Goal: Task Accomplishment & Management: Manage account settings

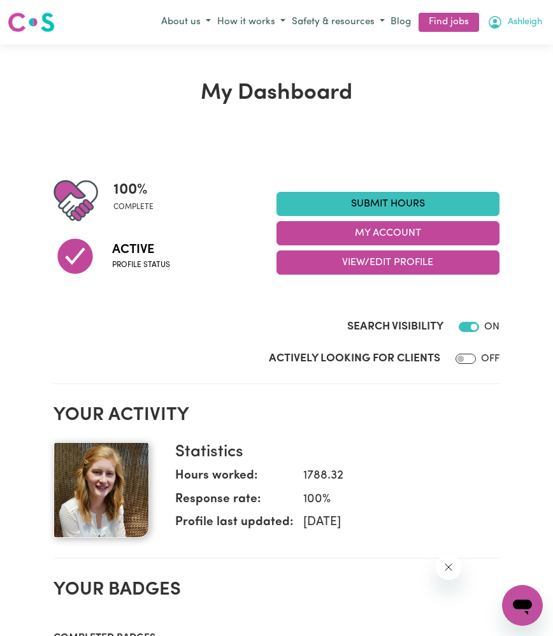
click at [528, 25] on span "Ashleigh" at bounding box center [525, 22] width 34 height 14
click at [479, 50] on link "My Account" at bounding box center [494, 47] width 101 height 24
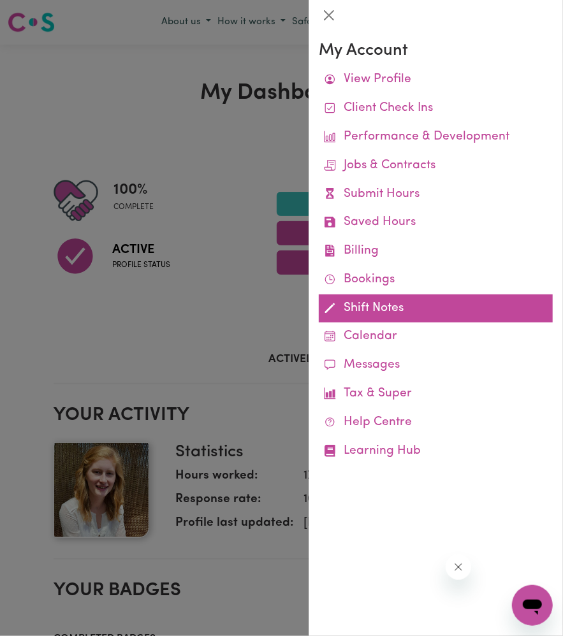
click at [366, 307] on link "Shift Notes" at bounding box center [436, 309] width 234 height 29
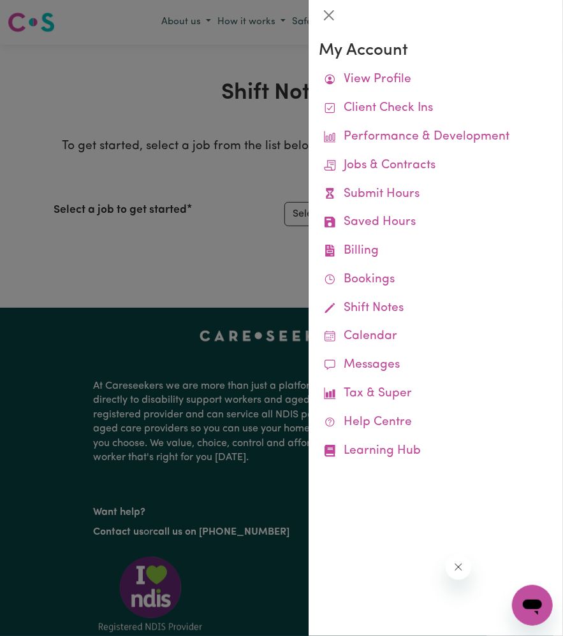
click at [228, 177] on div at bounding box center [281, 318] width 563 height 636
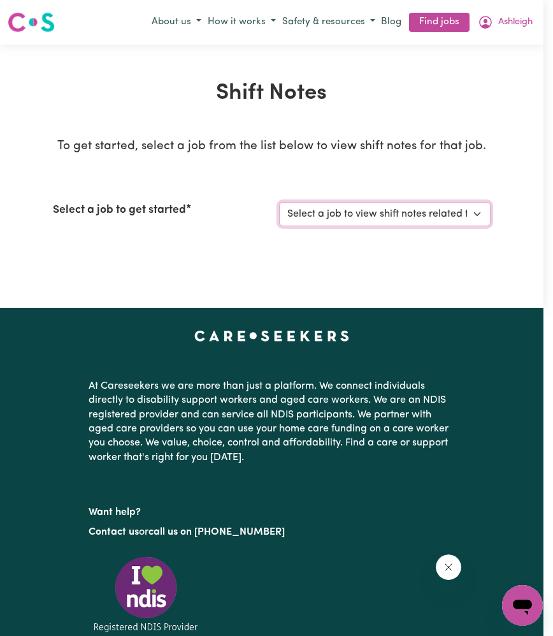
click at [335, 208] on select "Select a job to view shift notes related to it... [[PERSON_NAME]] Support worke…" at bounding box center [384, 214] width 211 height 24
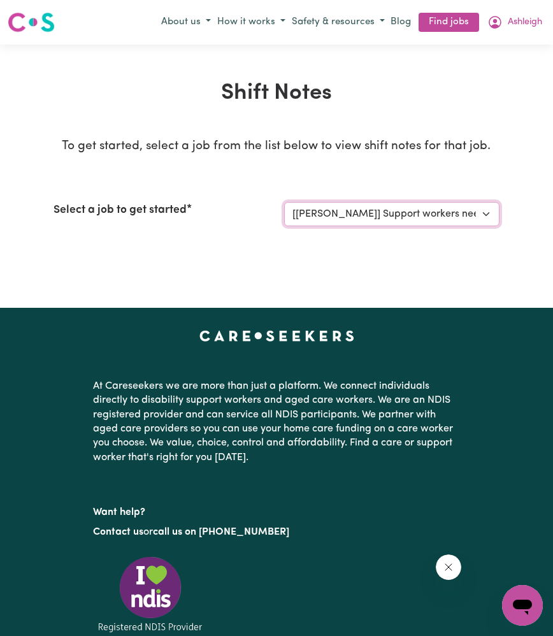
click at [284, 202] on select "Select a job to view shift notes related to it... [[PERSON_NAME]] Support worke…" at bounding box center [391, 214] width 215 height 24
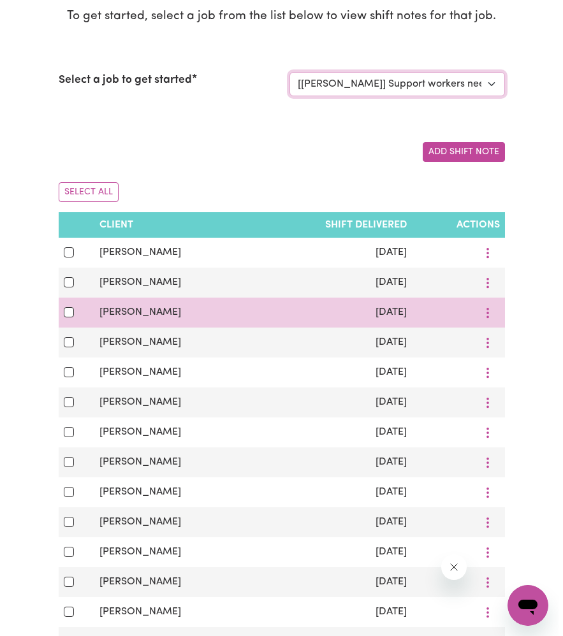
scroll to position [127, 0]
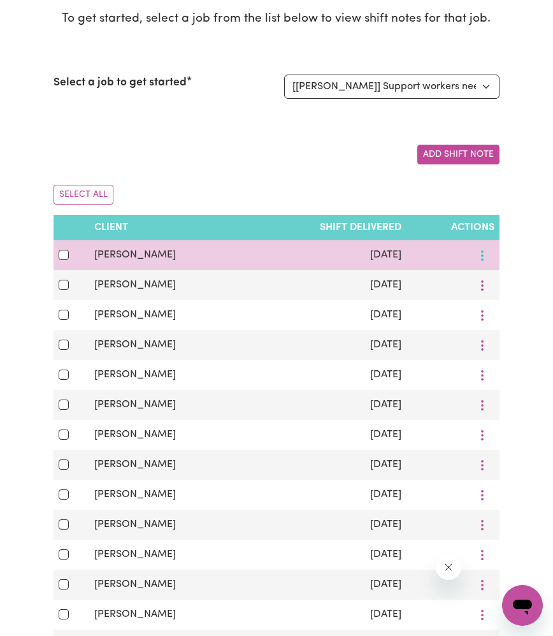
click at [484, 254] on button "More options" at bounding box center [482, 255] width 24 height 20
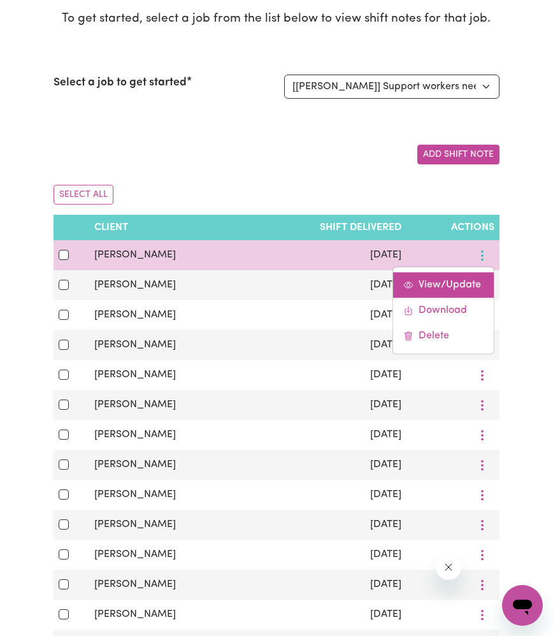
click at [474, 280] on span "View/Update" at bounding box center [450, 285] width 62 height 10
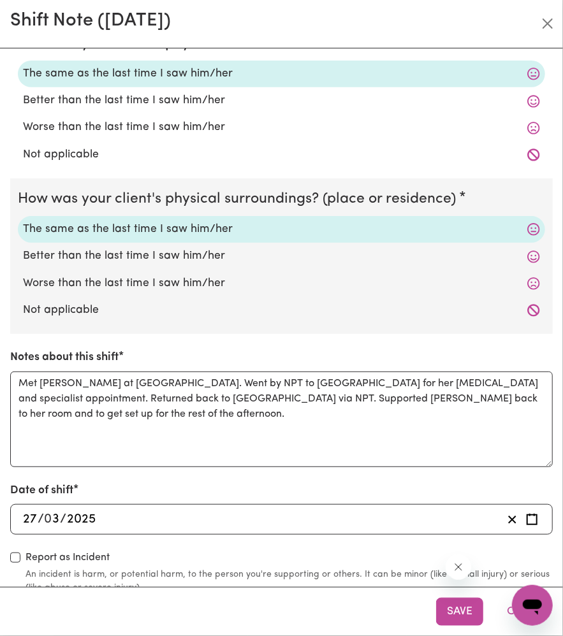
scroll to position [0, 0]
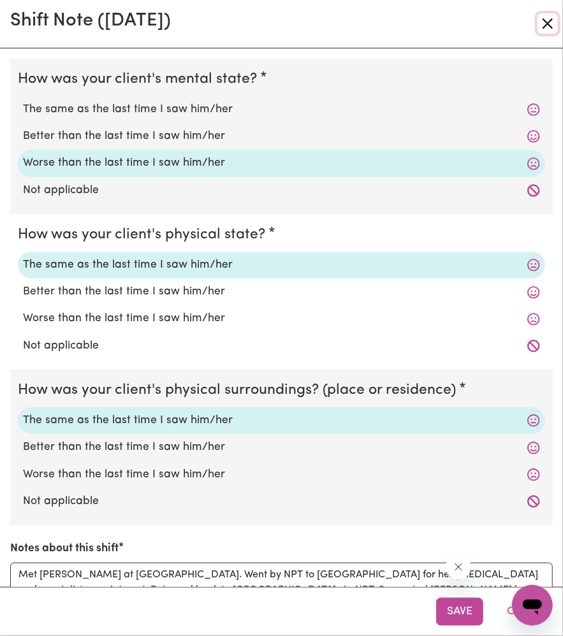
click at [539, 21] on button "Close" at bounding box center [547, 23] width 20 height 20
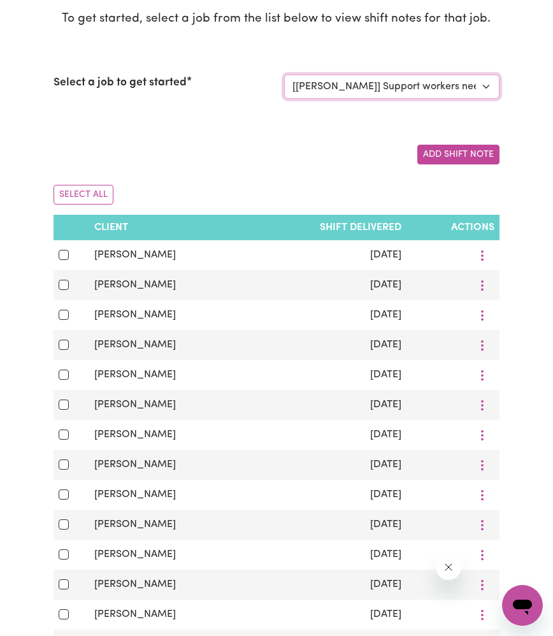
click at [444, 96] on select "Select a job to view shift notes related to it... [[PERSON_NAME]] Support worke…" at bounding box center [391, 87] width 215 height 24
click at [284, 75] on select "Select a job to view shift notes related to it... [[PERSON_NAME]] Support worke…" at bounding box center [391, 87] width 215 height 24
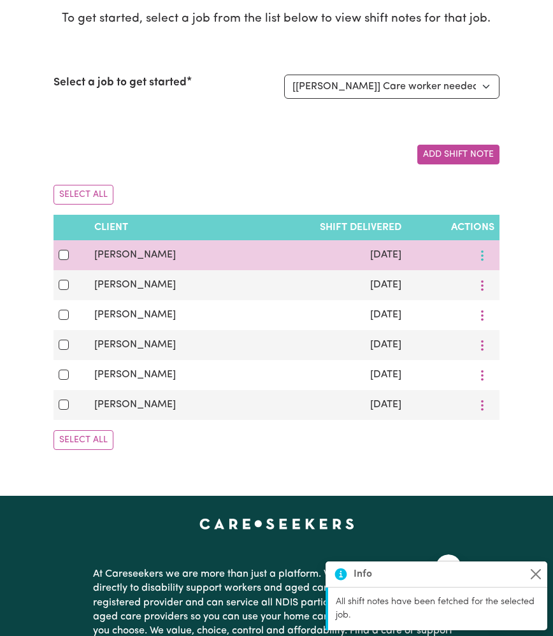
click at [486, 254] on button "More options" at bounding box center [482, 255] width 24 height 20
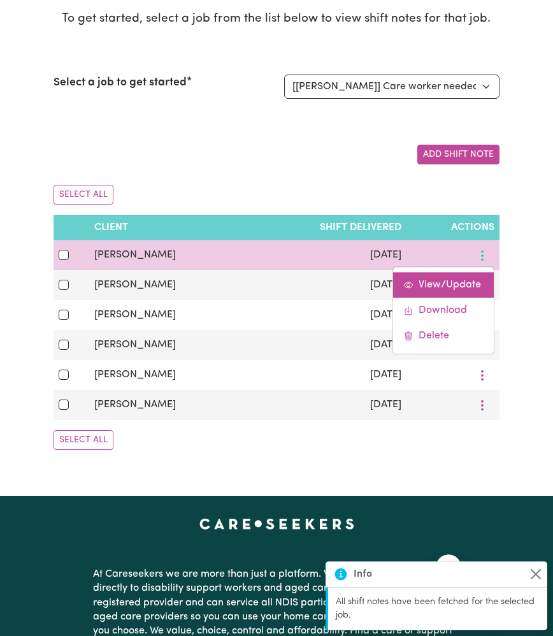
click at [470, 284] on span "View/Update" at bounding box center [450, 285] width 62 height 10
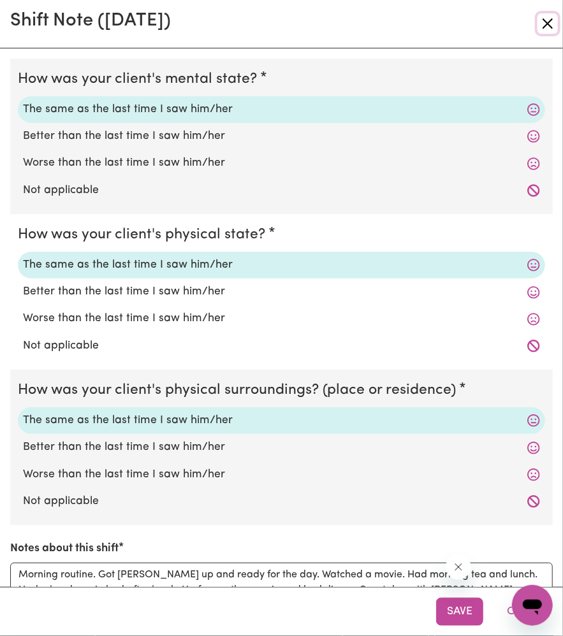
click at [548, 22] on button "Close" at bounding box center [547, 23] width 20 height 20
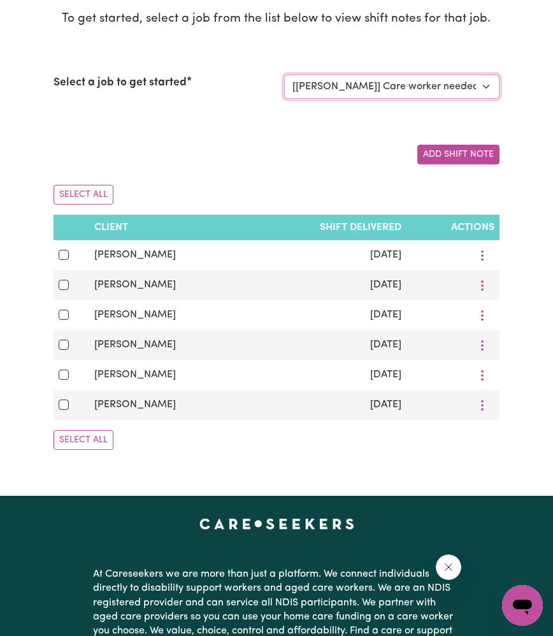
click at [479, 80] on select "Select a job to view shift notes related to it... [[PERSON_NAME]] Support worke…" at bounding box center [391, 87] width 215 height 24
click at [284, 75] on select "Select a job to view shift notes related to it... [[PERSON_NAME]] Support worke…" at bounding box center [391, 87] width 215 height 24
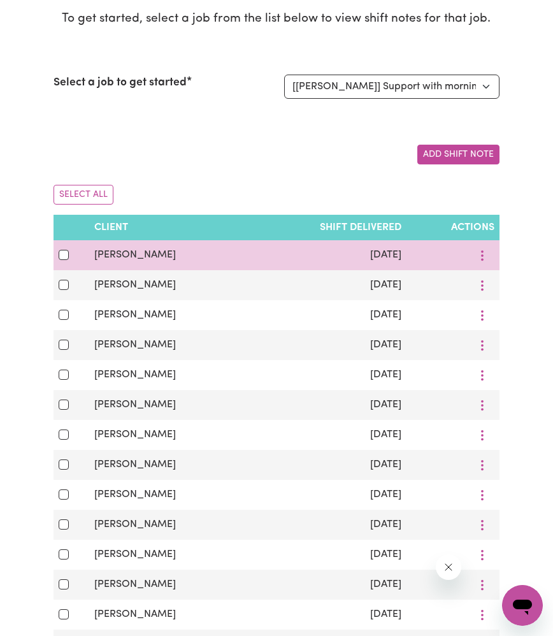
click at [486, 242] on td at bounding box center [453, 255] width 92 height 30
click at [485, 247] on button "More options" at bounding box center [482, 255] width 24 height 20
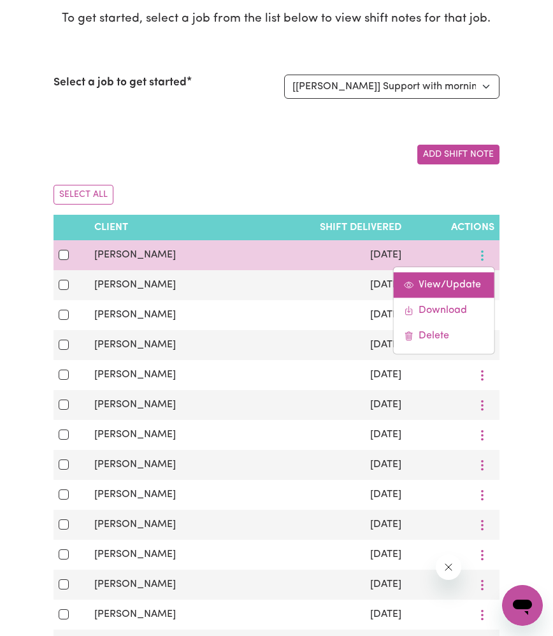
click at [467, 285] on span "View/Update" at bounding box center [450, 285] width 62 height 10
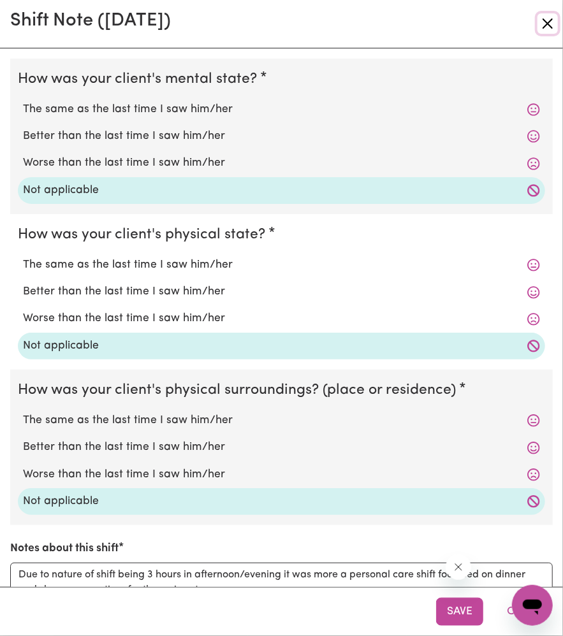
click at [547, 25] on button "Close" at bounding box center [547, 23] width 20 height 20
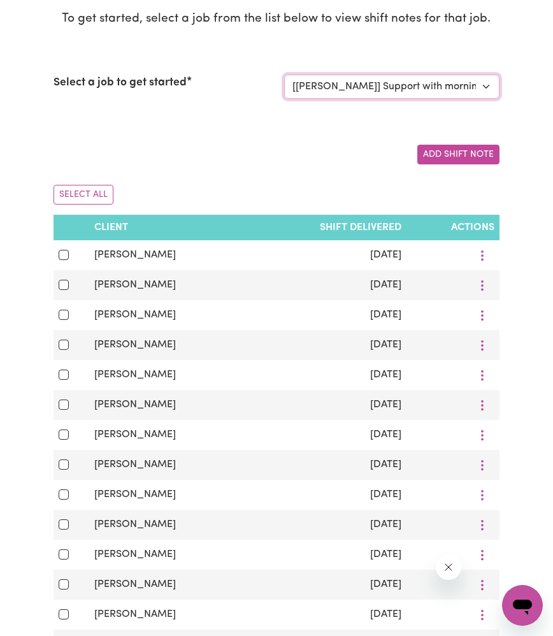
click at [476, 93] on select "Select a job to view shift notes related to it... [[PERSON_NAME]] Support worke…" at bounding box center [391, 87] width 215 height 24
select select "14016"
click at [284, 75] on select "Select a job to view shift notes related to it... [[PERSON_NAME]] Support worke…" at bounding box center [391, 87] width 215 height 24
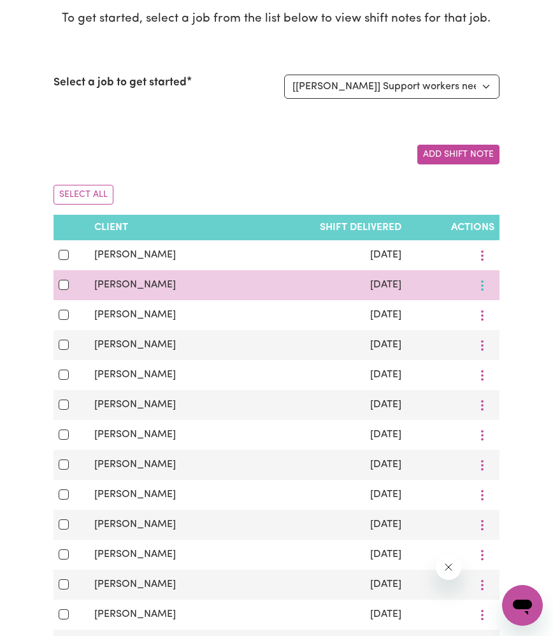
click at [482, 279] on icon "More options" at bounding box center [482, 285] width 13 height 13
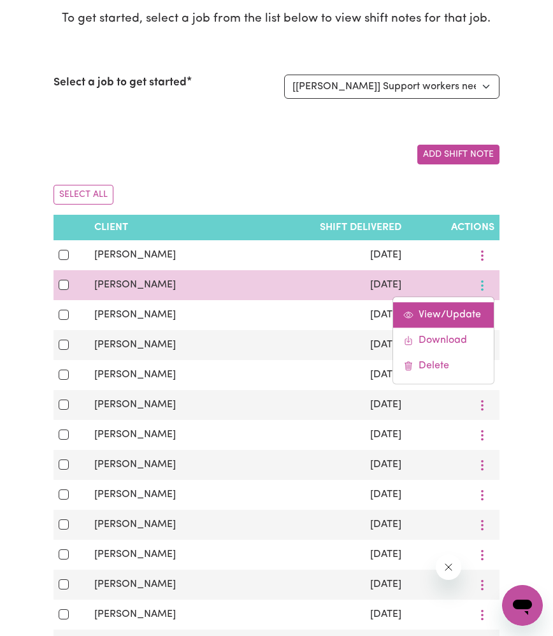
click at [472, 317] on span "View/Update" at bounding box center [450, 315] width 62 height 10
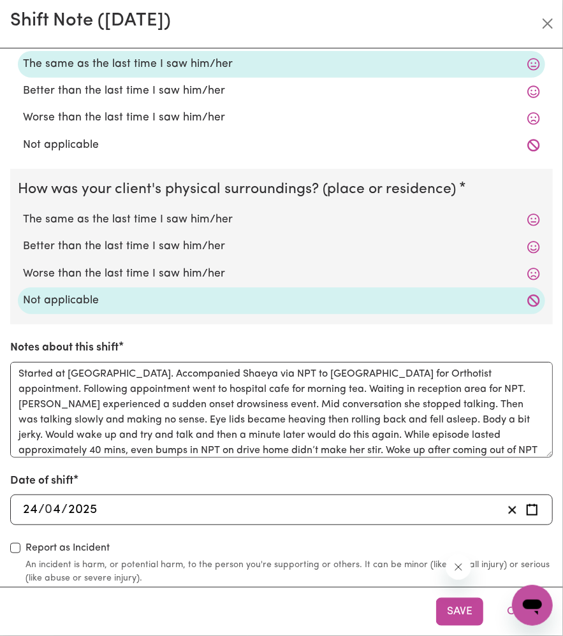
scroll to position [210, 0]
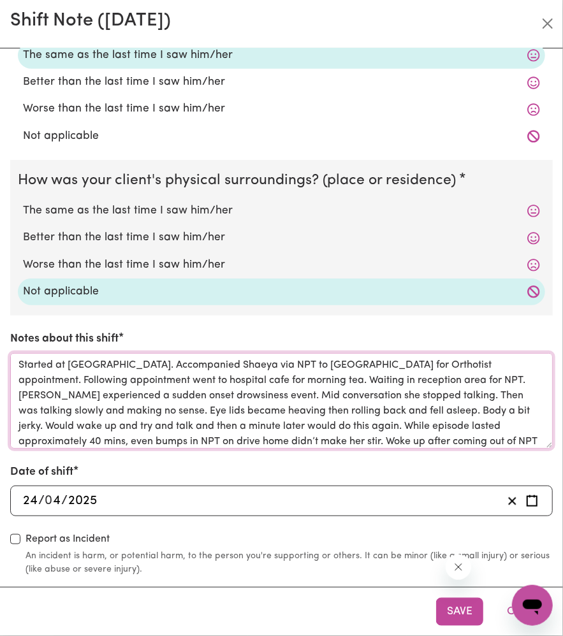
drag, startPoint x: 289, startPoint y: 373, endPoint x: 436, endPoint y: 435, distance: 159.1
click at [436, 435] on textarea "Started at [GEOGRAPHIC_DATA]. Accompanied Shaeya via NPT to [GEOGRAPHIC_DATA] f…" at bounding box center [281, 401] width 542 height 96
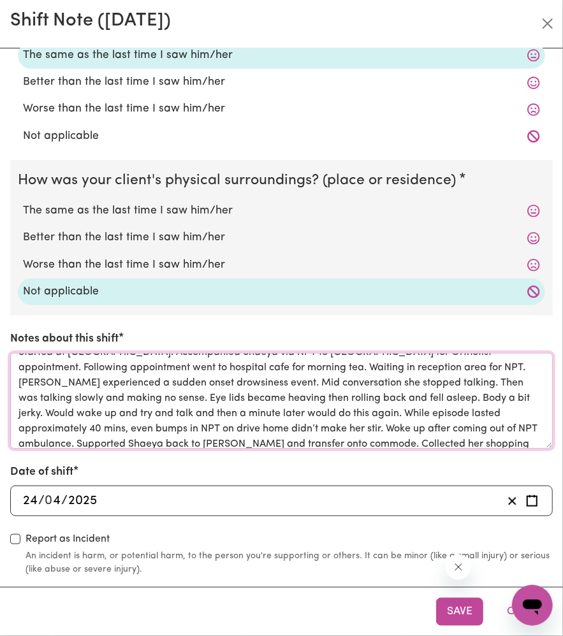
scroll to position [35, 0]
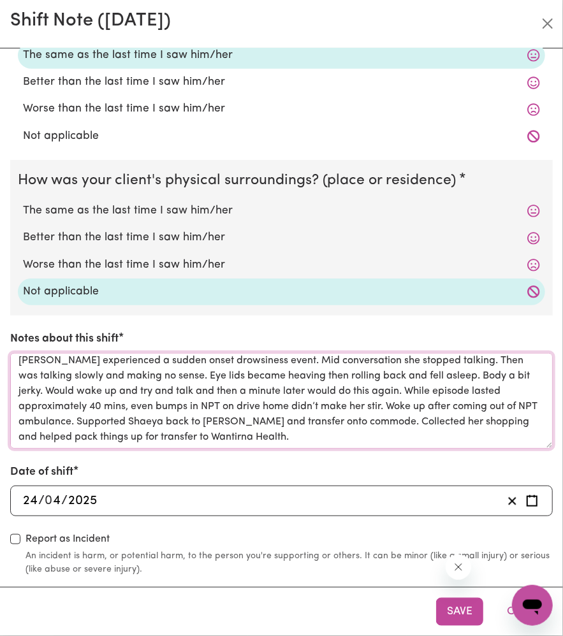
click at [379, 432] on textarea "Started at [GEOGRAPHIC_DATA]. Accompanied Shaeya via NPT to [GEOGRAPHIC_DATA] f…" at bounding box center [281, 401] width 542 height 96
drag, startPoint x: 363, startPoint y: 436, endPoint x: 168, endPoint y: 379, distance: 203.2
click at [87, 368] on textarea "Started at [GEOGRAPHIC_DATA]. Accompanied Shaeya via NPT to [GEOGRAPHIC_DATA] f…" at bounding box center [281, 401] width 542 height 96
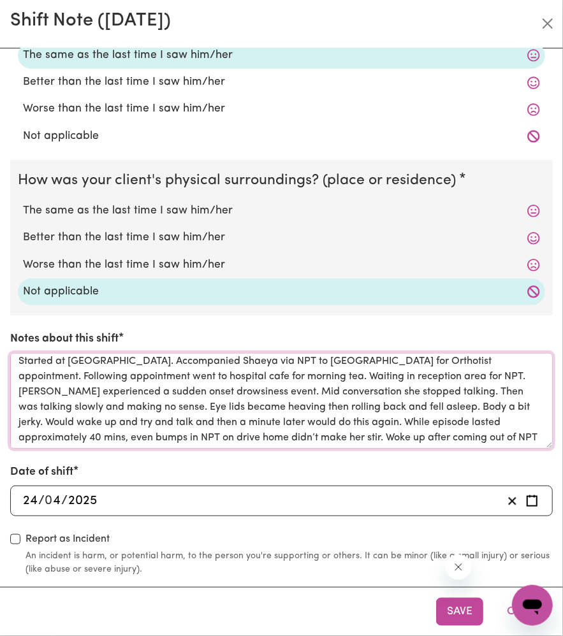
scroll to position [0, 0]
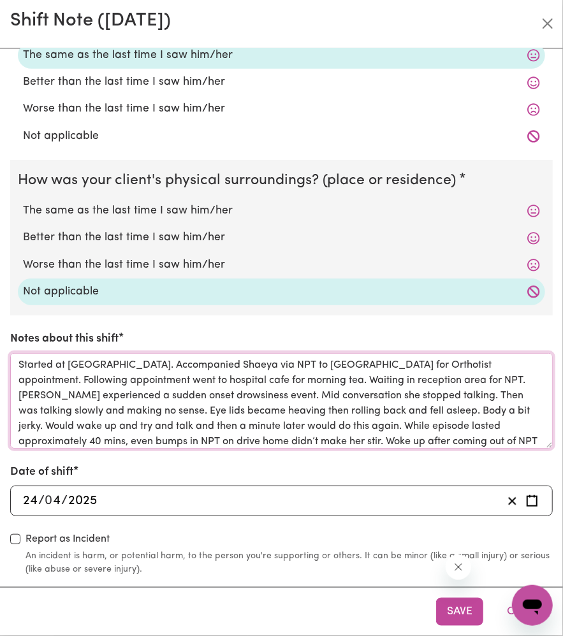
click at [418, 397] on textarea "Started at [GEOGRAPHIC_DATA]. Accompanied Shaeya via NPT to [GEOGRAPHIC_DATA] f…" at bounding box center [281, 401] width 542 height 96
drag, startPoint x: 417, startPoint y: 396, endPoint x: 463, endPoint y: 426, distance: 54.8
click at [463, 426] on textarea "Started at [GEOGRAPHIC_DATA]. Accompanied Shaeya via NPT to [GEOGRAPHIC_DATA] f…" at bounding box center [281, 401] width 542 height 96
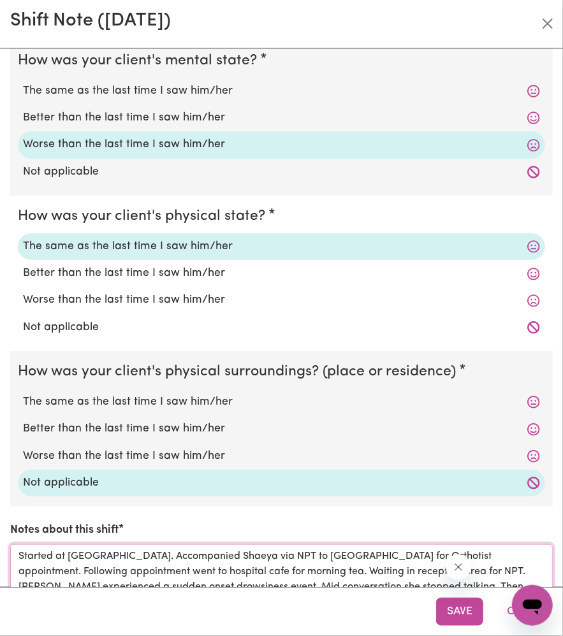
scroll to position [210, 0]
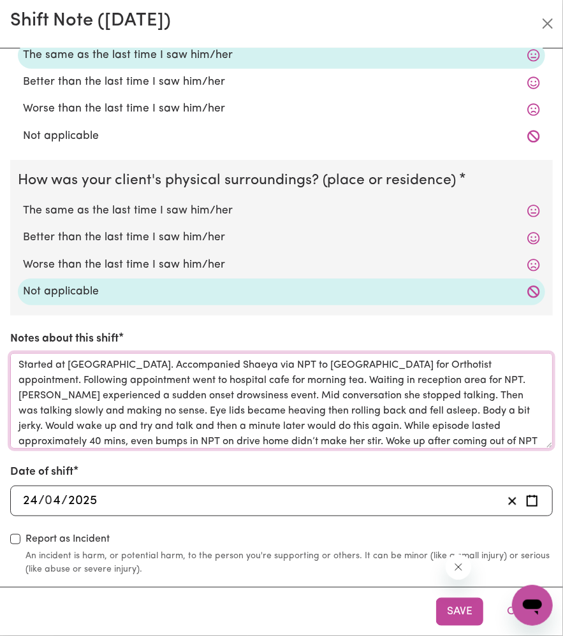
click at [259, 401] on textarea "Started at [GEOGRAPHIC_DATA]. Accompanied Shaeya via NPT to [GEOGRAPHIC_DATA] f…" at bounding box center [281, 401] width 542 height 96
drag, startPoint x: 214, startPoint y: 402, endPoint x: 147, endPoint y: 414, distance: 67.3
click at [125, 417] on textarea "Started at [GEOGRAPHIC_DATA]. Accompanied Shaeya via NPT to [GEOGRAPHIC_DATA] f…" at bounding box center [281, 401] width 542 height 96
click at [147, 414] on textarea "Started at [GEOGRAPHIC_DATA]. Accompanied Shaeya via NPT to [GEOGRAPHIC_DATA] f…" at bounding box center [281, 401] width 542 height 96
drag, startPoint x: 156, startPoint y: 412, endPoint x: 423, endPoint y: 415, distance: 267.8
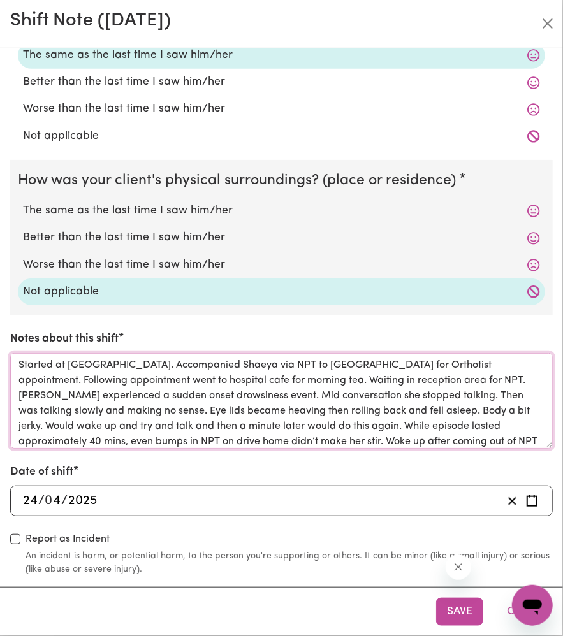
click at [423, 415] on textarea "Started at [GEOGRAPHIC_DATA]. Accompanied Shaeya via NPT to [GEOGRAPHIC_DATA] f…" at bounding box center [281, 401] width 542 height 96
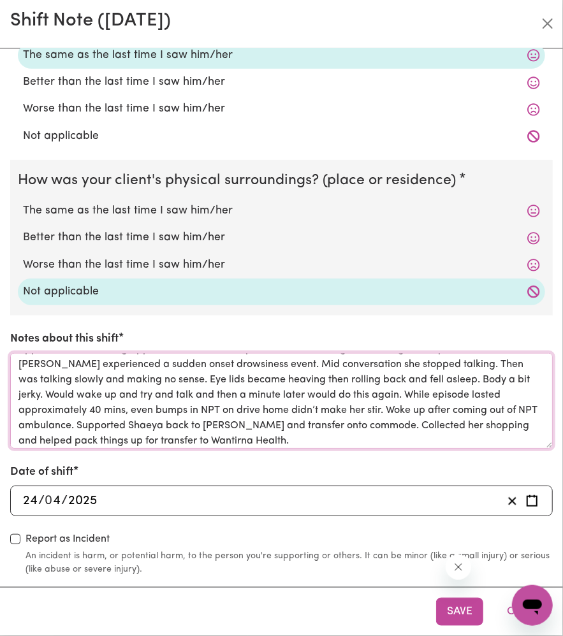
scroll to position [35, 0]
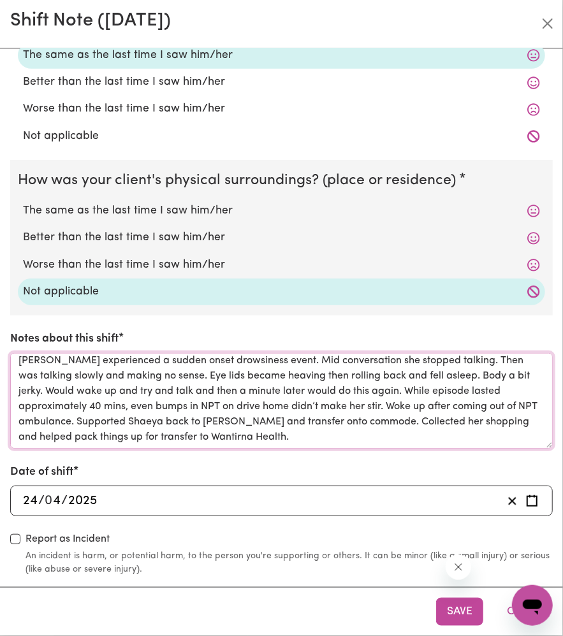
click at [172, 400] on textarea "Started at [GEOGRAPHIC_DATA]. Accompanied Shaeya via NPT to [GEOGRAPHIC_DATA] f…" at bounding box center [281, 401] width 542 height 96
drag, startPoint x: 143, startPoint y: 382, endPoint x: 404, endPoint y: 437, distance: 266.3
click at [404, 437] on textarea "Started at [GEOGRAPHIC_DATA]. Accompanied Shaeya via NPT to [GEOGRAPHIC_DATA] f…" at bounding box center [281, 401] width 542 height 96
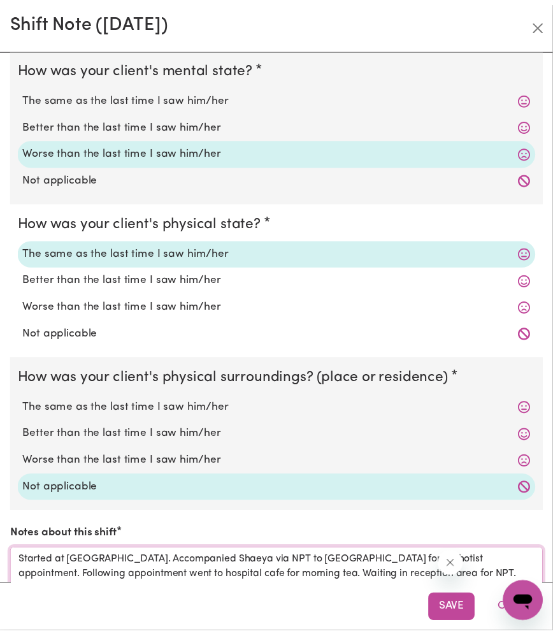
scroll to position [0, 0]
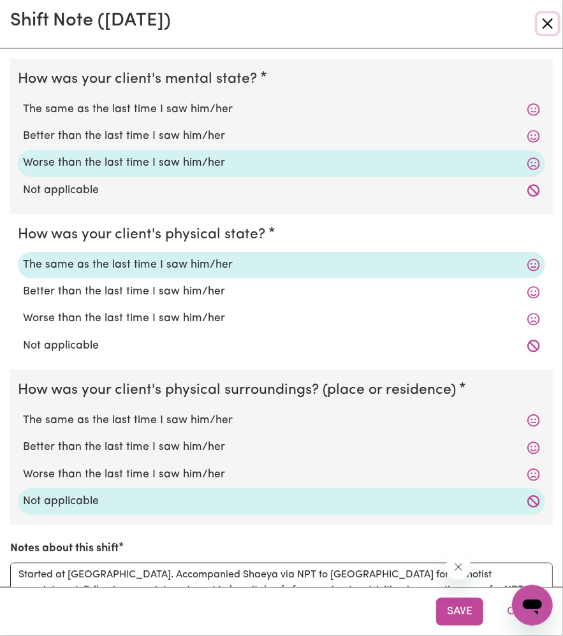
click at [543, 20] on button "Close" at bounding box center [547, 23] width 20 height 20
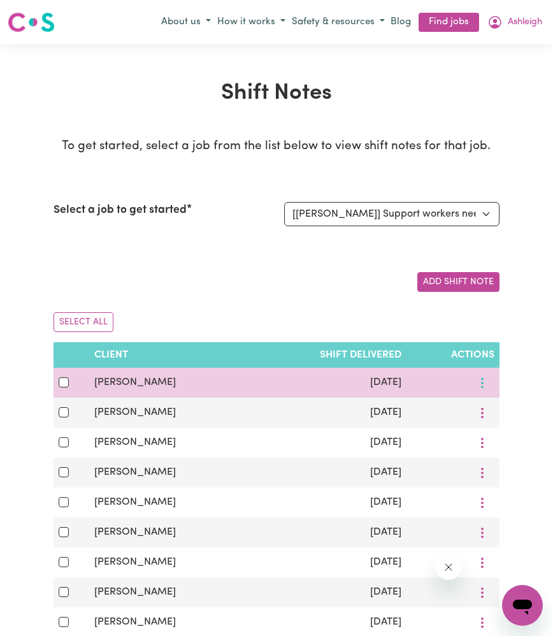
click at [484, 377] on icon "More options" at bounding box center [482, 383] width 13 height 13
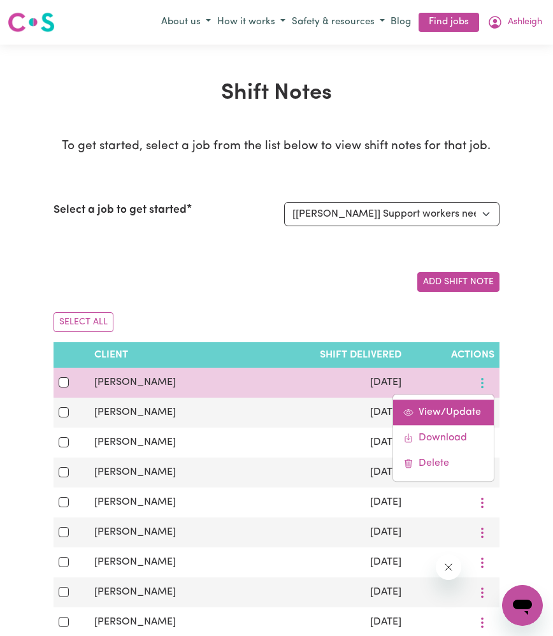
click at [465, 416] on span "View/Update" at bounding box center [450, 412] width 62 height 10
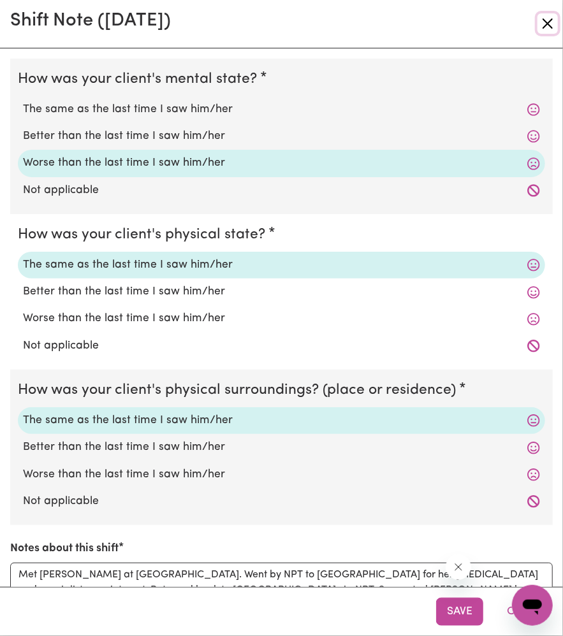
click at [552, 17] on button "Close" at bounding box center [547, 23] width 20 height 20
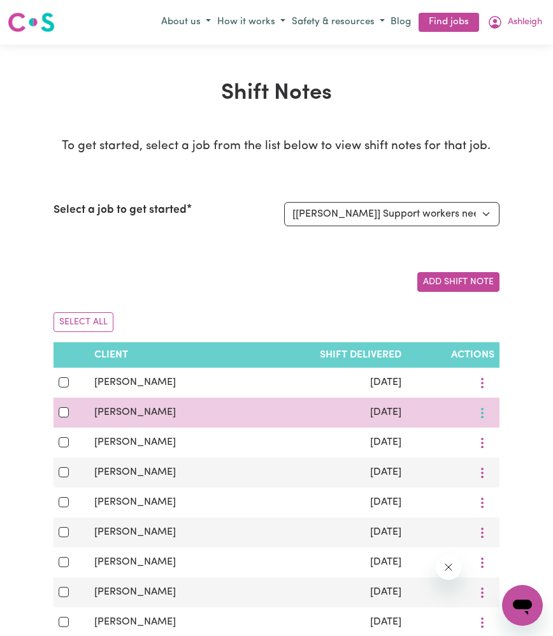
click at [488, 413] on button "More options" at bounding box center [482, 413] width 24 height 20
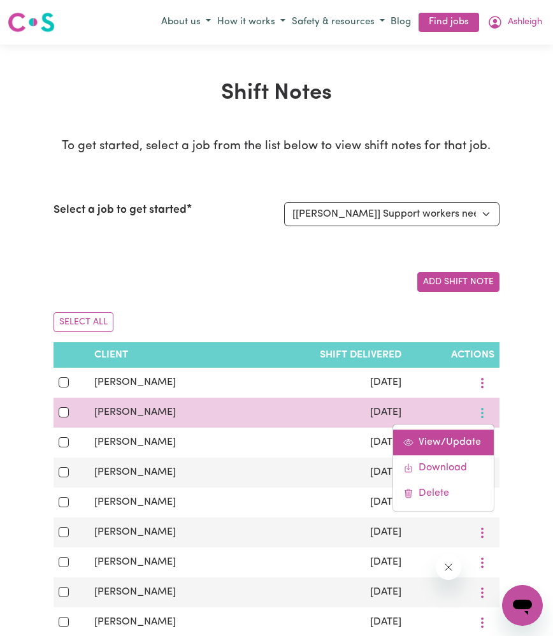
click at [474, 438] on span "View/Update" at bounding box center [450, 442] width 62 height 10
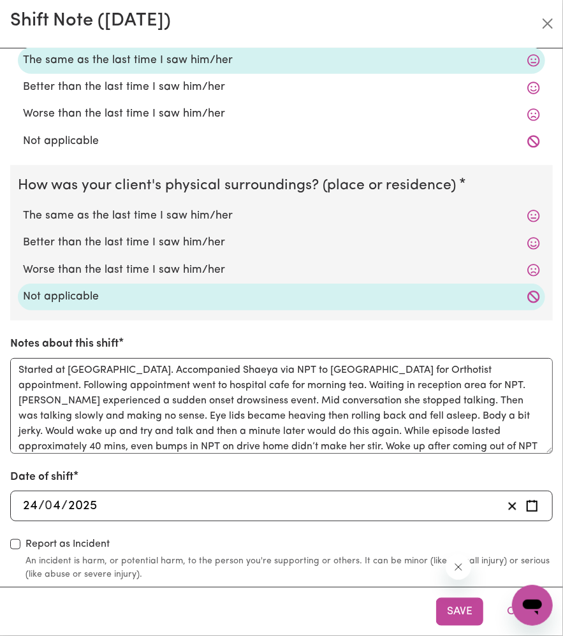
scroll to position [210, 0]
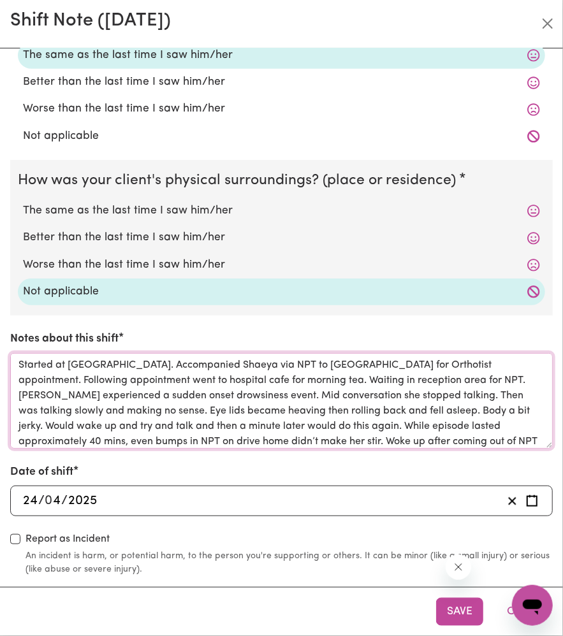
drag, startPoint x: 101, startPoint y: 367, endPoint x: 295, endPoint y: 381, distance: 194.9
click at [295, 381] on textarea "Started at [GEOGRAPHIC_DATA]. Accompanied Shaeya via NPT to [GEOGRAPHIC_DATA] f…" at bounding box center [281, 401] width 542 height 96
click at [296, 381] on textarea "Started at [GEOGRAPHIC_DATA]. Accompanied Shaeya via NPT to [GEOGRAPHIC_DATA] f…" at bounding box center [281, 401] width 542 height 96
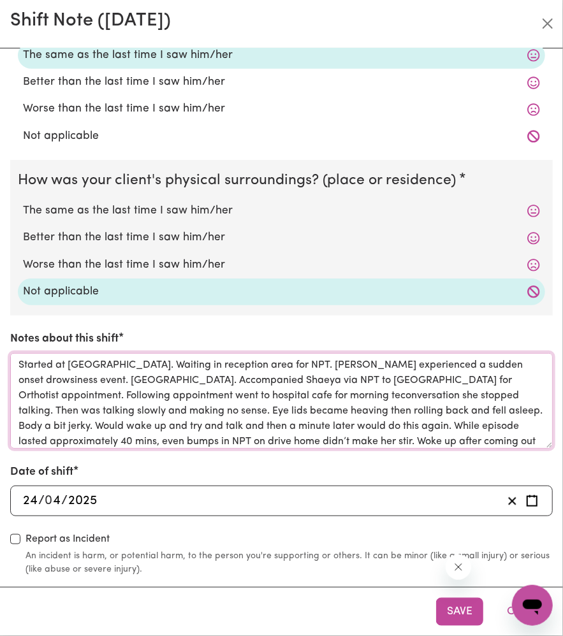
type textarea "Started at [GEOGRAPHIC_DATA]. Accompanied Shaeya via NPT to [GEOGRAPHIC_DATA] f…"
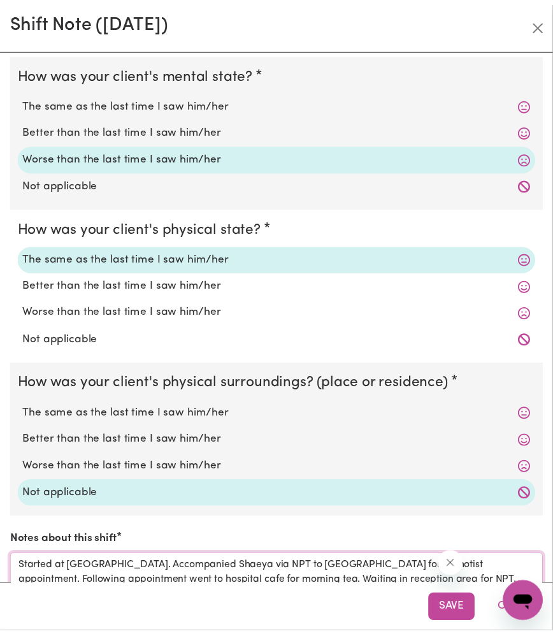
scroll to position [0, 0]
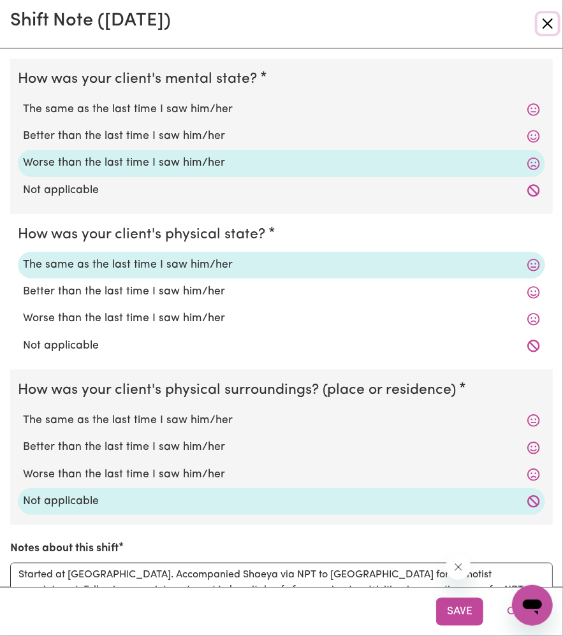
click at [543, 27] on button "Close" at bounding box center [547, 23] width 20 height 20
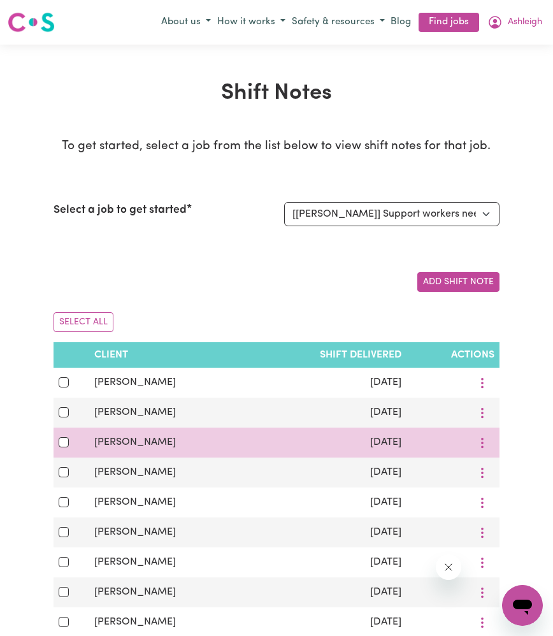
click at [487, 453] on td at bounding box center [453, 443] width 92 height 30
click at [484, 451] on button "More options" at bounding box center [482, 443] width 24 height 20
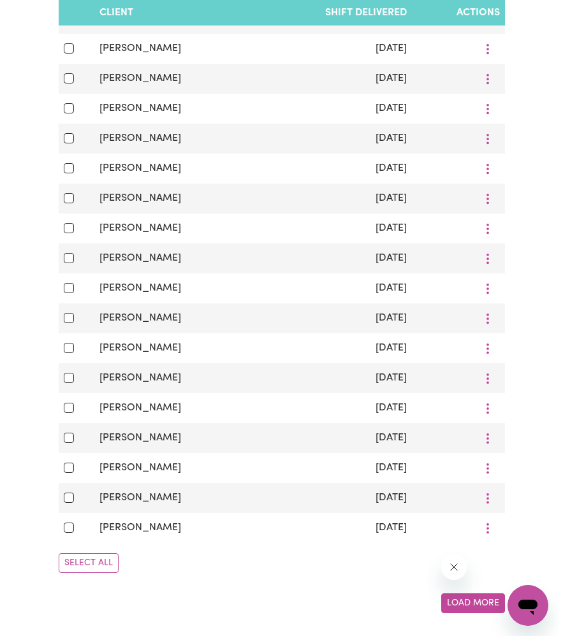
scroll to position [892, 0]
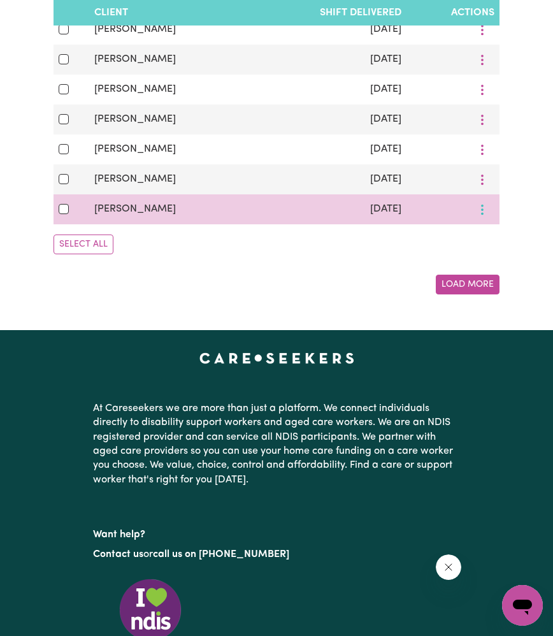
click at [479, 216] on icon "More options" at bounding box center [482, 209] width 13 height 13
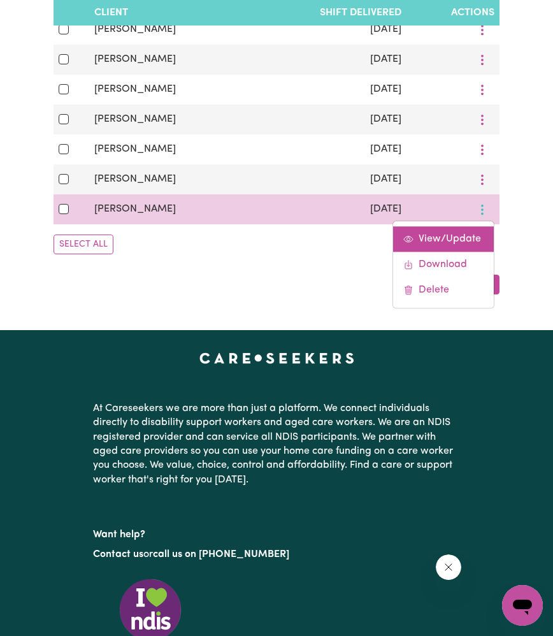
click at [476, 242] on span "View/Update" at bounding box center [450, 239] width 62 height 10
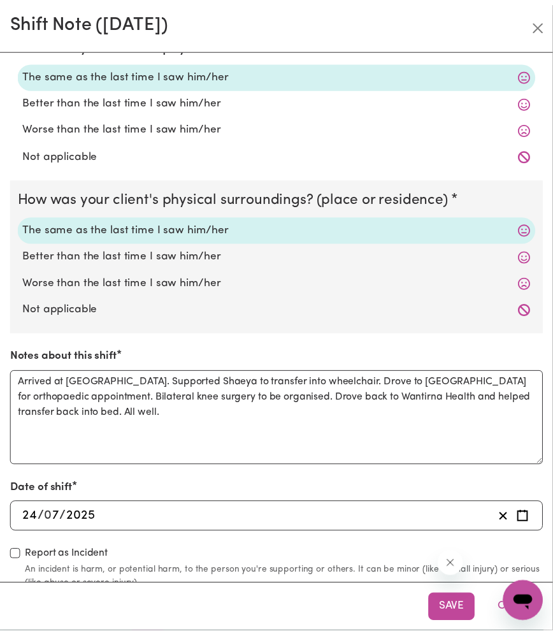
scroll to position [0, 0]
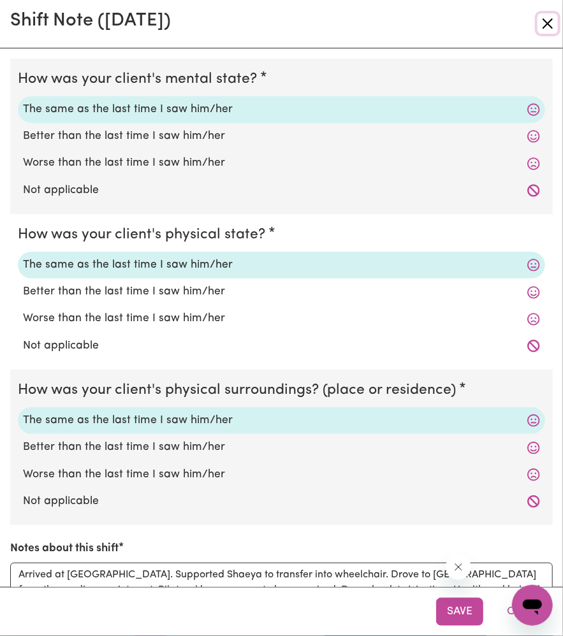
click at [548, 29] on button "Close" at bounding box center [547, 23] width 20 height 20
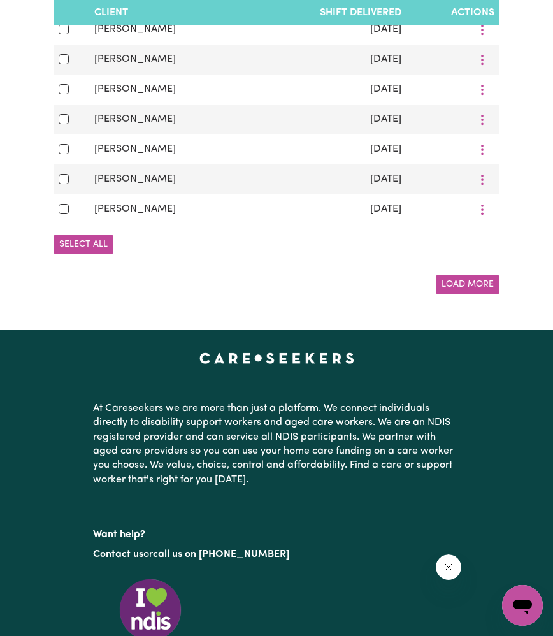
click at [92, 252] on button "Select All" at bounding box center [84, 245] width 60 height 20
checkbox input "true"
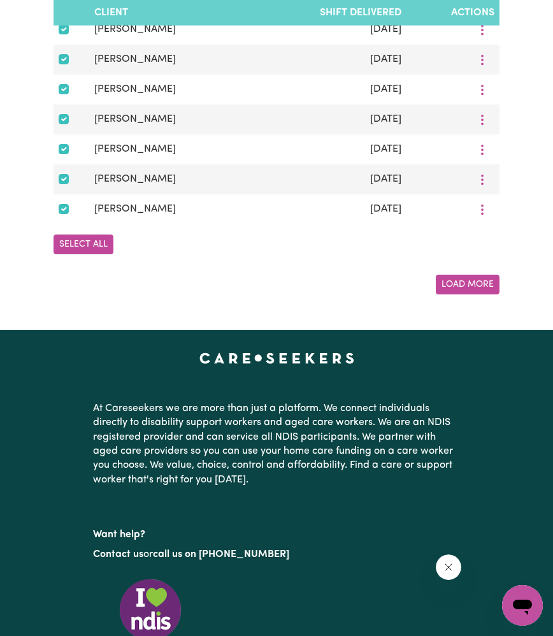
checkbox input "true"
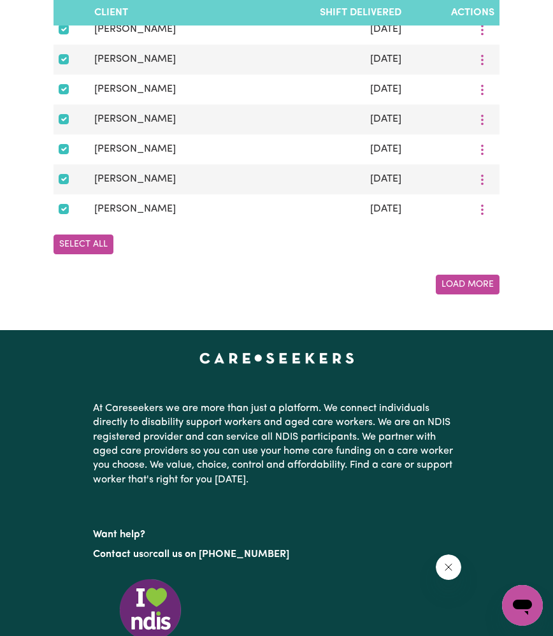
checkbox input "true"
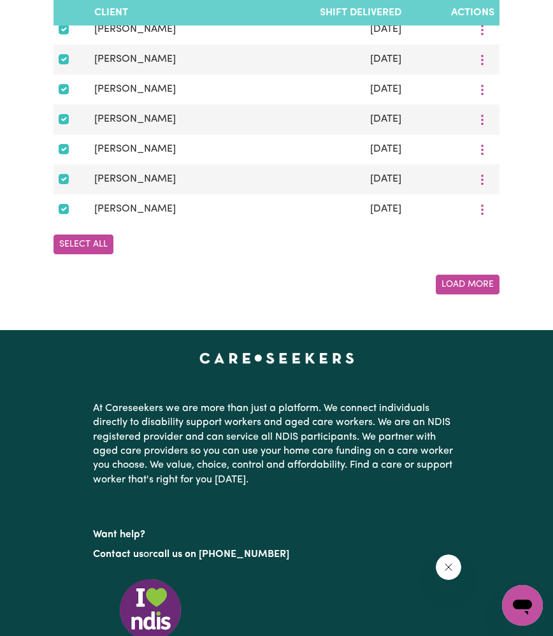
checkbox input "true"
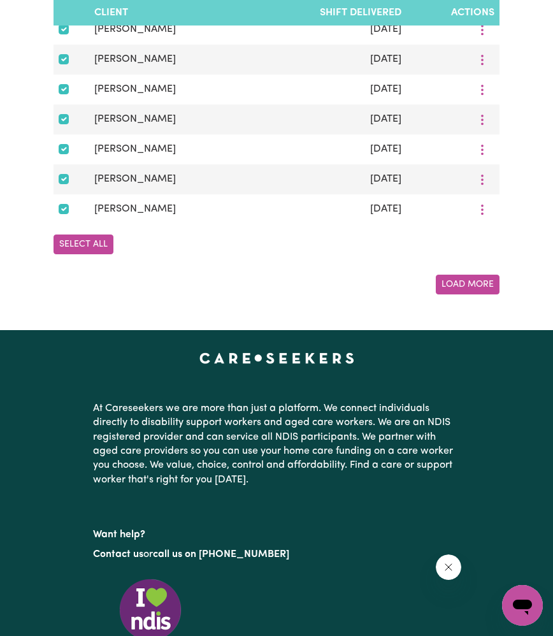
checkbox input "true"
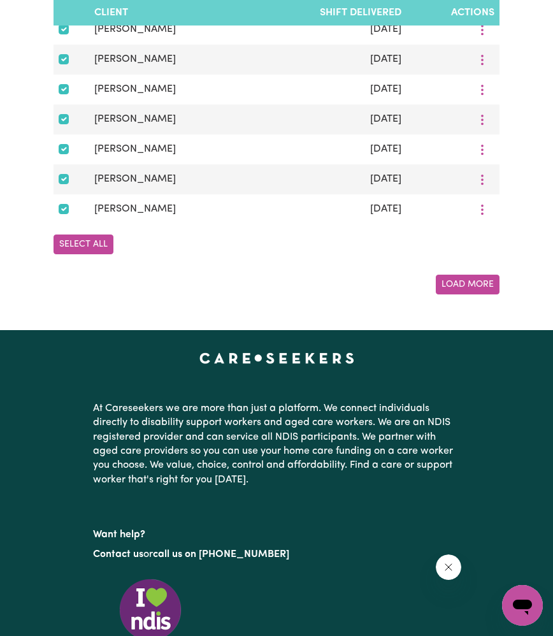
checkbox input "true"
click at [89, 246] on button "Select All" at bounding box center [84, 245] width 60 height 20
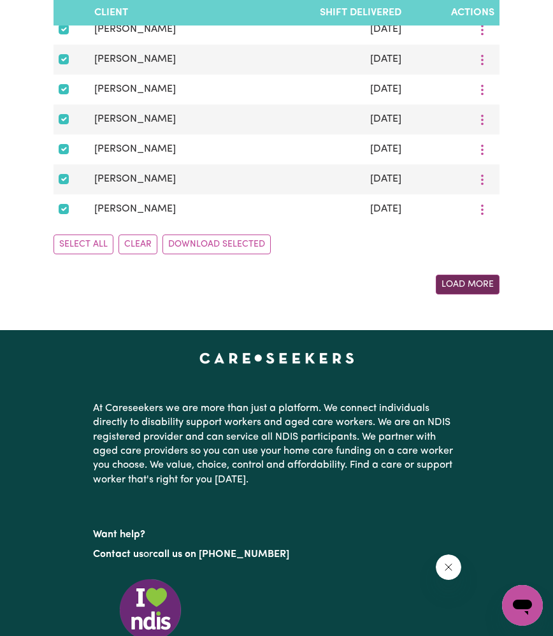
click at [472, 290] on button "Load More" at bounding box center [468, 285] width 64 height 20
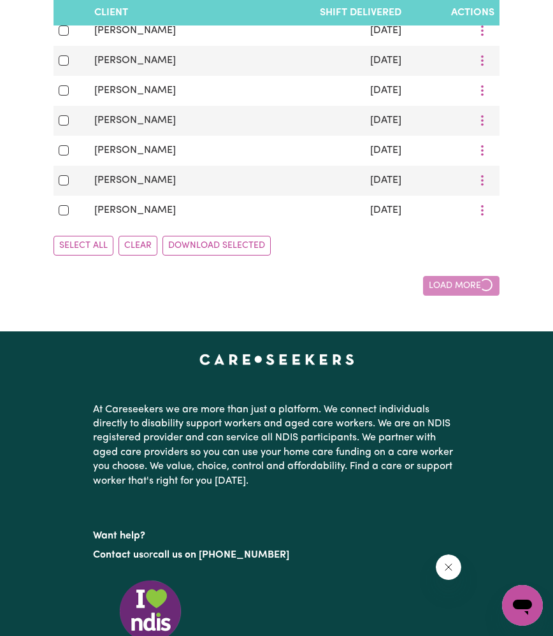
checkbox input "false"
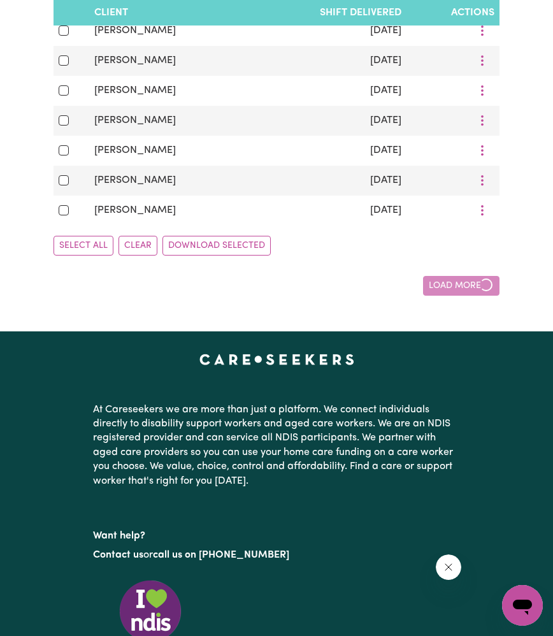
checkbox input "false"
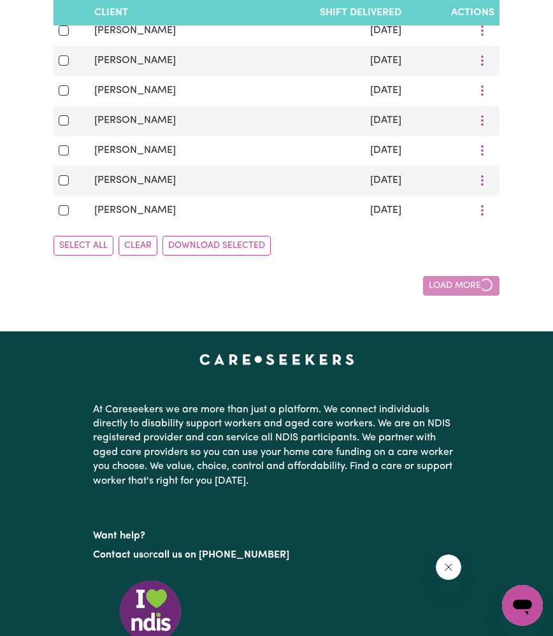
checkbox input "false"
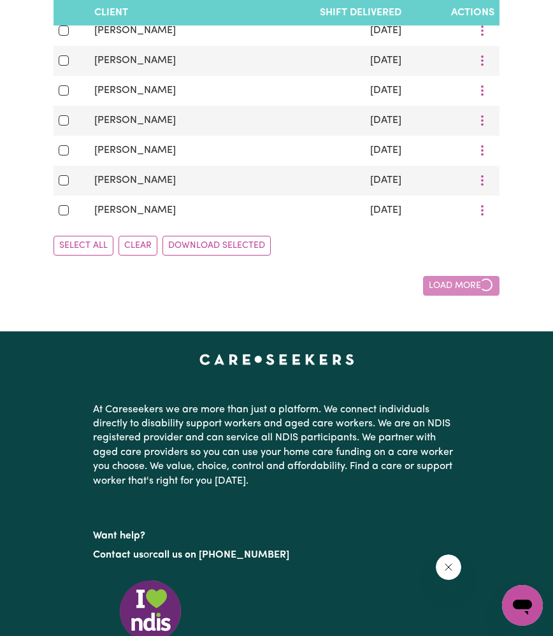
checkbox input "false"
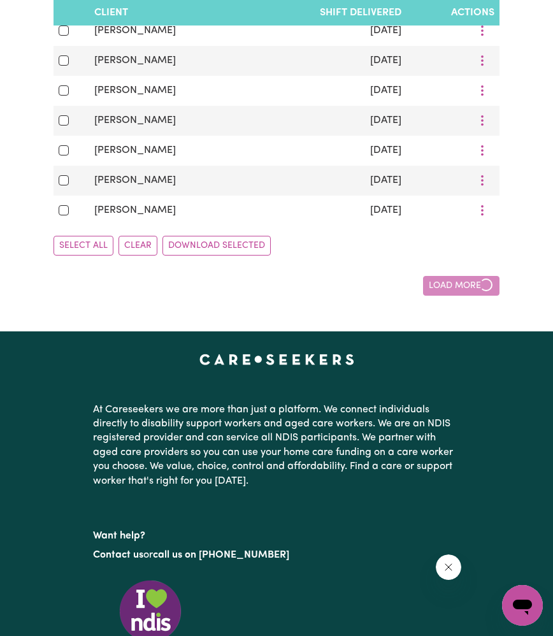
checkbox input "false"
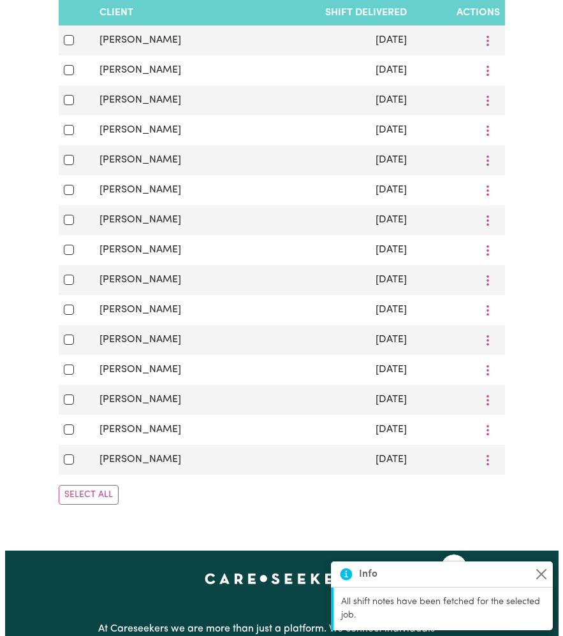
scroll to position [1466, 0]
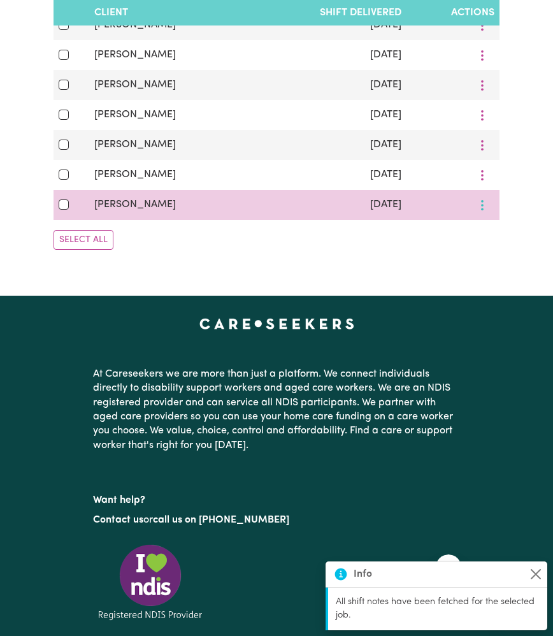
click at [482, 210] on circle "More options" at bounding box center [482, 209] width 3 height 3
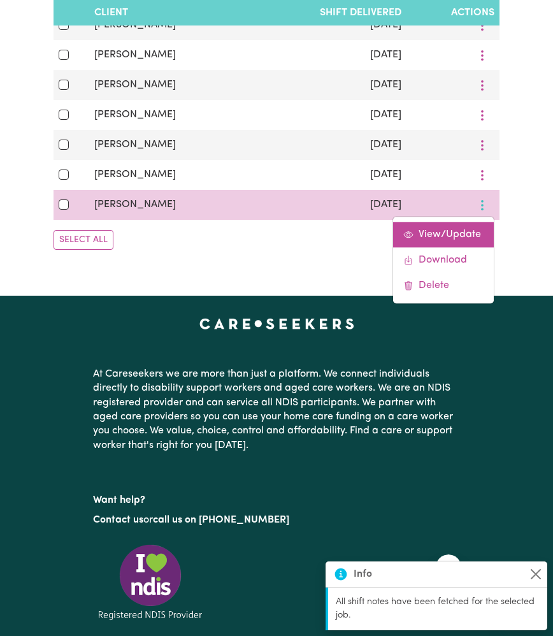
click at [458, 247] on link "View/Update" at bounding box center [443, 234] width 101 height 25
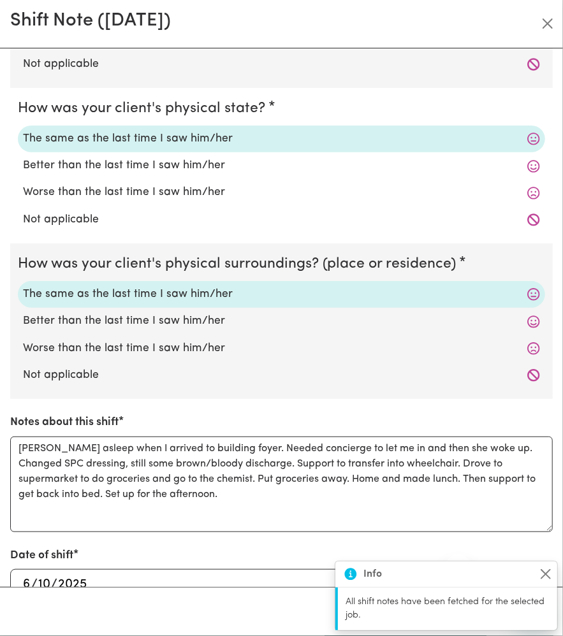
scroll to position [127, 0]
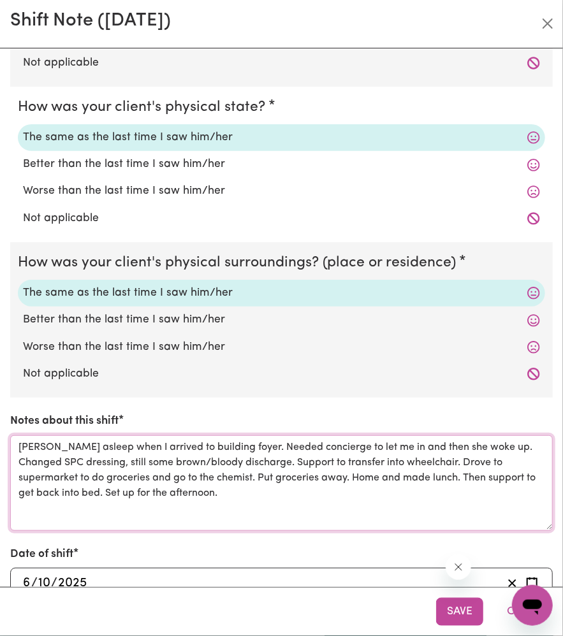
drag, startPoint x: 184, startPoint y: 491, endPoint x: 247, endPoint y: 451, distance: 75.7
click at [245, 457] on textarea "[PERSON_NAME] asleep when I arrived to building foyer. Needed concierge to let …" at bounding box center [281, 483] width 542 height 96
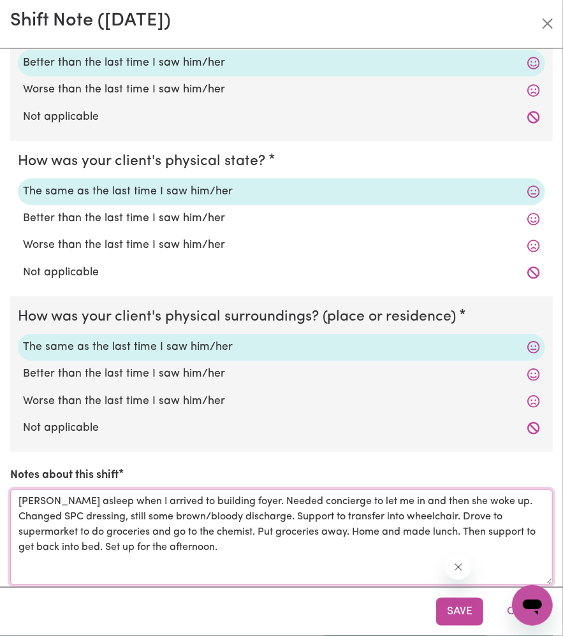
scroll to position [0, 0]
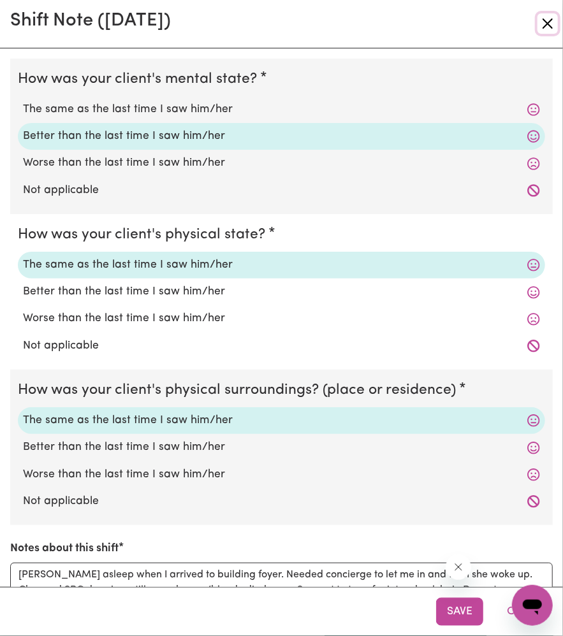
drag, startPoint x: 547, startPoint y: 31, endPoint x: 543, endPoint y: 41, distance: 10.3
click at [548, 27] on button "Close" at bounding box center [547, 23] width 20 height 20
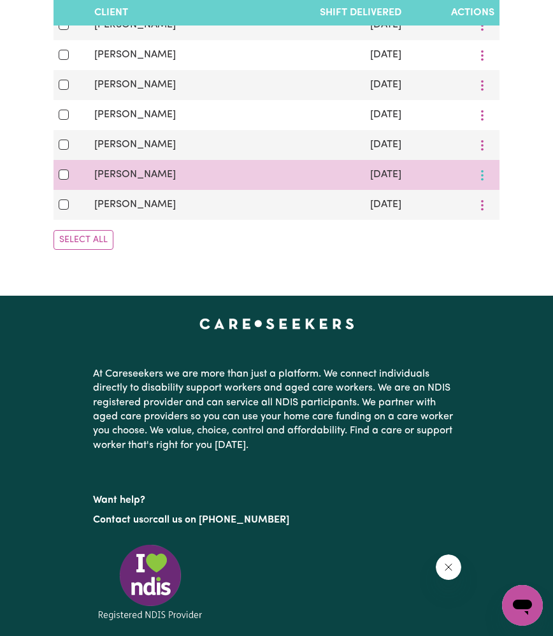
click at [482, 182] on icon "More options" at bounding box center [482, 175] width 13 height 13
click at [463, 210] on span "View/Update" at bounding box center [450, 205] width 62 height 10
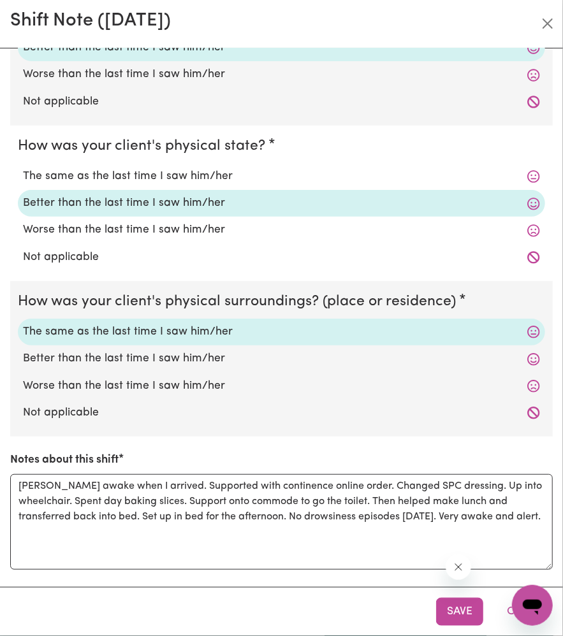
scroll to position [191, 0]
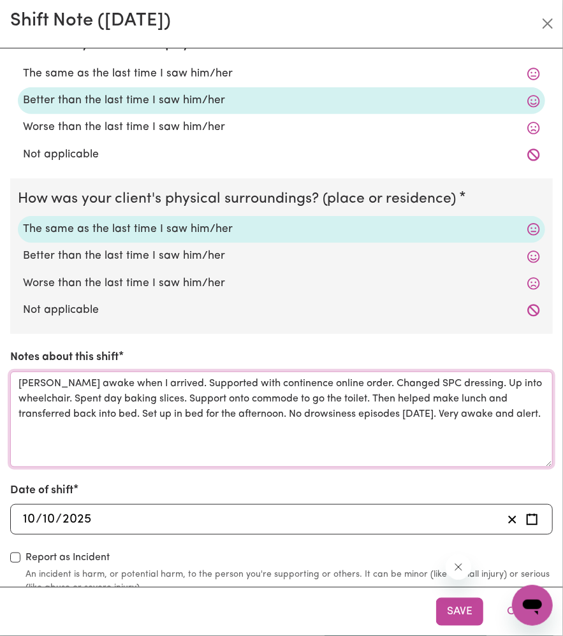
drag, startPoint x: 103, startPoint y: 438, endPoint x: 18, endPoint y: 382, distance: 101.7
click at [18, 382] on textarea "[PERSON_NAME] awake when I arrived. Supported with continence online order. Cha…" at bounding box center [281, 420] width 542 height 96
drag, startPoint x: 18, startPoint y: 382, endPoint x: 355, endPoint y: 389, distance: 336.7
click at [355, 389] on textarea "[PERSON_NAME] awake when I arrived. Supported with continence online order. Cha…" at bounding box center [281, 420] width 542 height 96
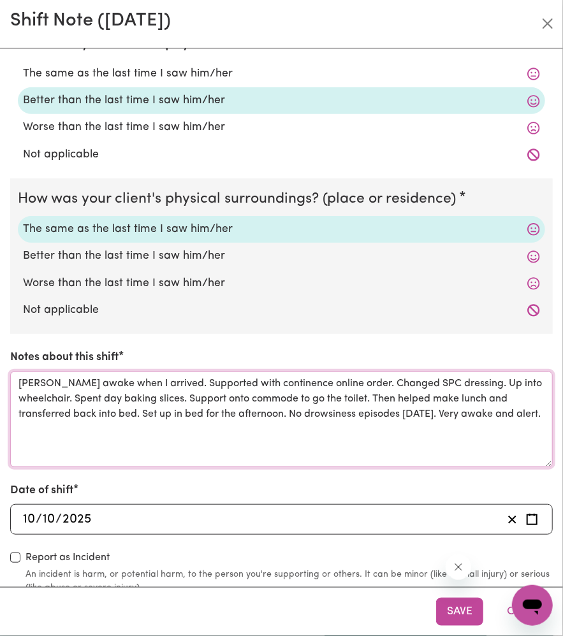
click at [355, 389] on textarea "[PERSON_NAME] awake when I arrived. Supported with continence online order. Cha…" at bounding box center [281, 420] width 542 height 96
drag, startPoint x: 354, startPoint y: 387, endPoint x: 377, endPoint y: 448, distance: 65.1
click at [377, 448] on textarea "[PERSON_NAME] awake when I arrived. Supported with continence online order. Cha…" at bounding box center [281, 420] width 542 height 96
drag, startPoint x: 377, startPoint y: 448, endPoint x: 486, endPoint y: 157, distance: 311.1
click at [377, 448] on textarea "[PERSON_NAME] awake when I arrived. Supported with continence online order. Cha…" at bounding box center [281, 420] width 542 height 96
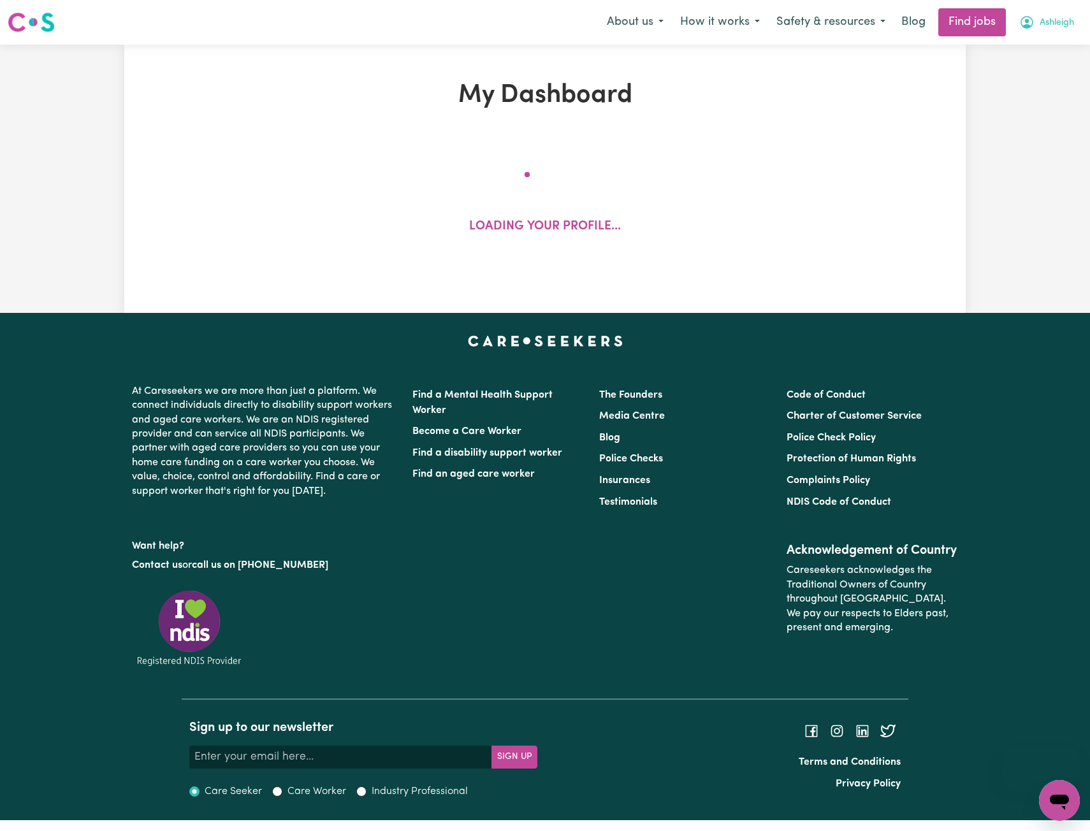
click at [1075, 24] on button "Ashleigh" at bounding box center [1046, 22] width 71 height 27
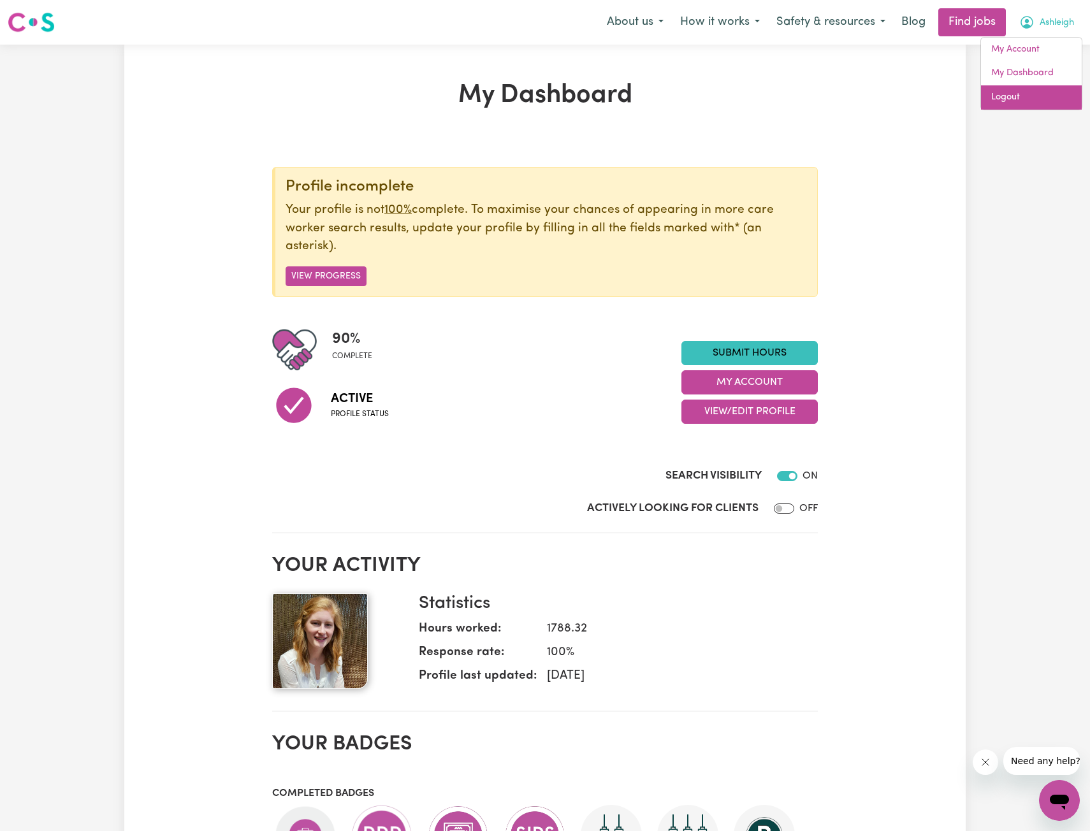
click at [1017, 91] on link "Logout" at bounding box center [1031, 97] width 101 height 24
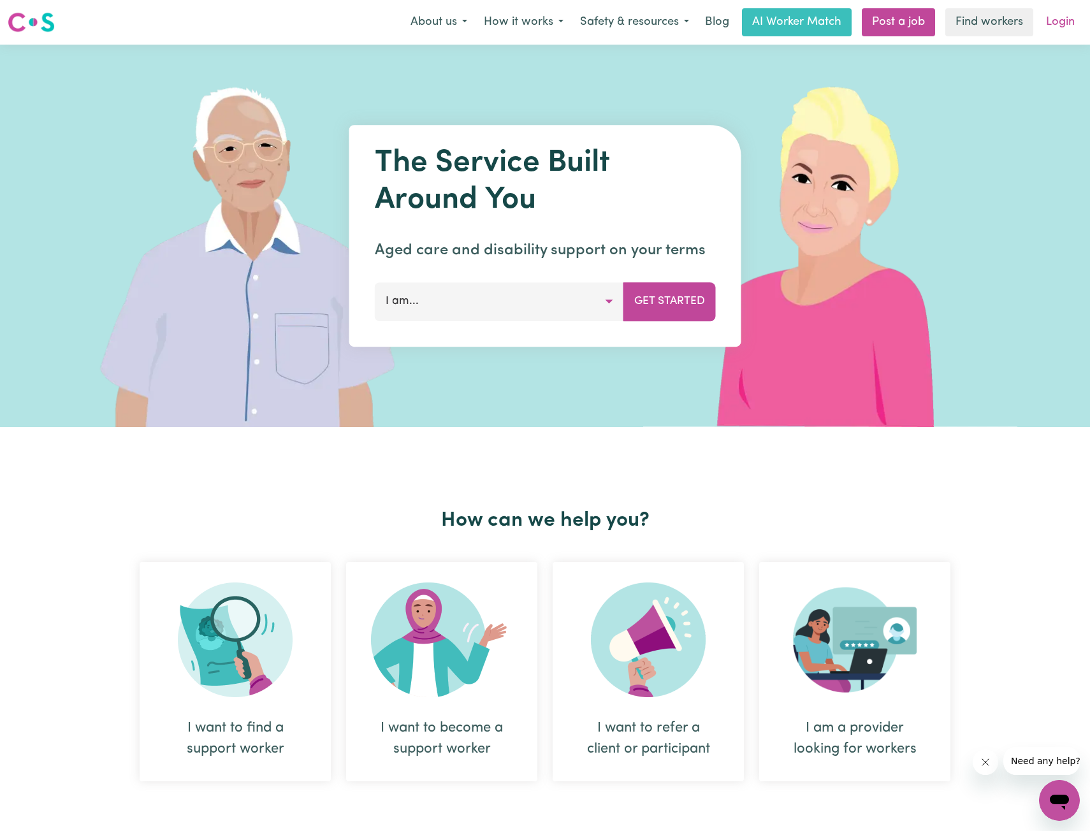
click at [1058, 27] on link "Login" at bounding box center [1060, 22] width 44 height 28
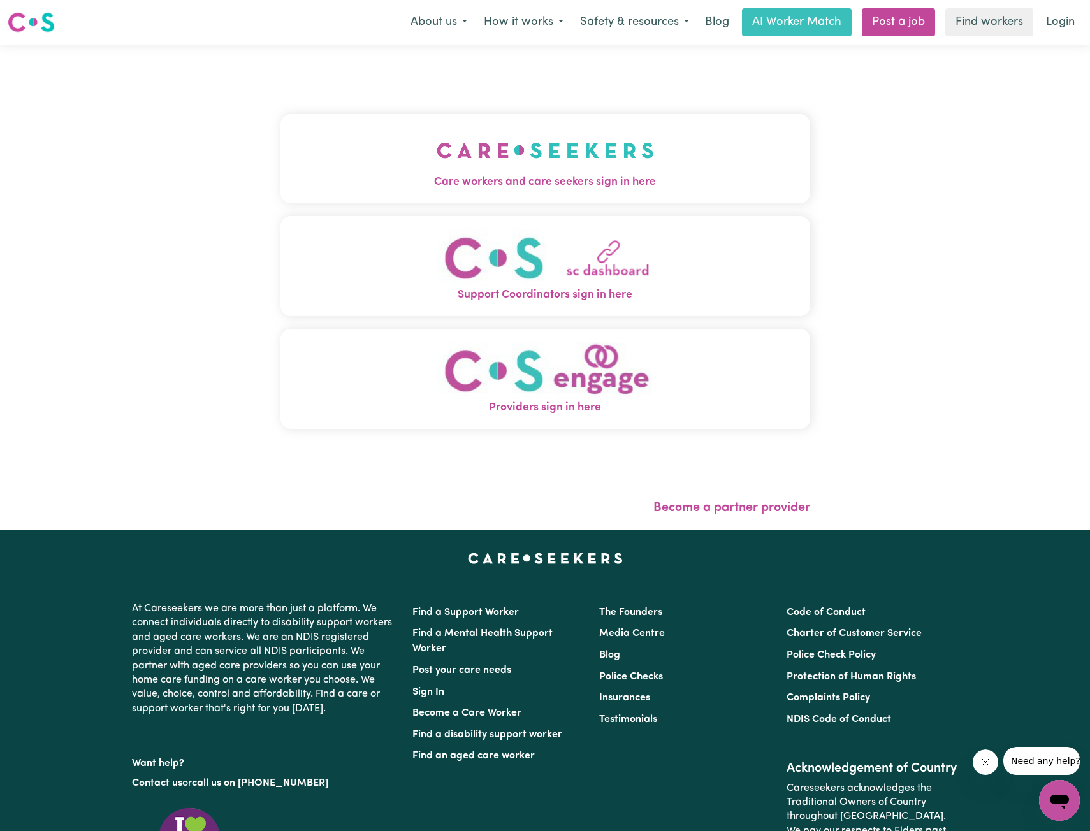
click at [313, 178] on span "Care workers and care seekers sign in here" at bounding box center [545, 182] width 530 height 17
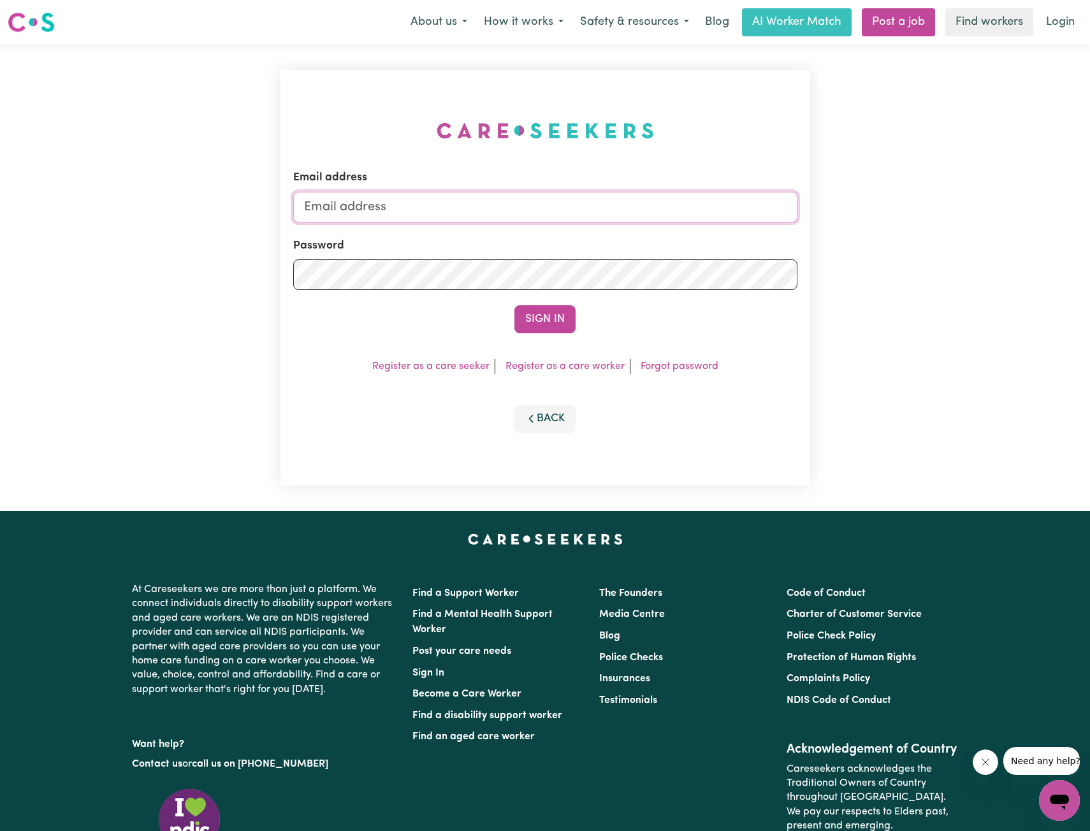
click at [497, 201] on input "Email address" at bounding box center [545, 207] width 504 height 31
drag, startPoint x: 369, startPoint y: 206, endPoint x: 682, endPoint y: 232, distance: 314.1
click at [681, 232] on form "Email address superuser~ethan@careseekers.com.au Password Sign In" at bounding box center [545, 252] width 504 height 164
type input "superuser~patrickjhanur@live.com"
click at [570, 304] on form "Email address superuser~patrickjhanur@live.com Password Sign In" at bounding box center [545, 252] width 504 height 164
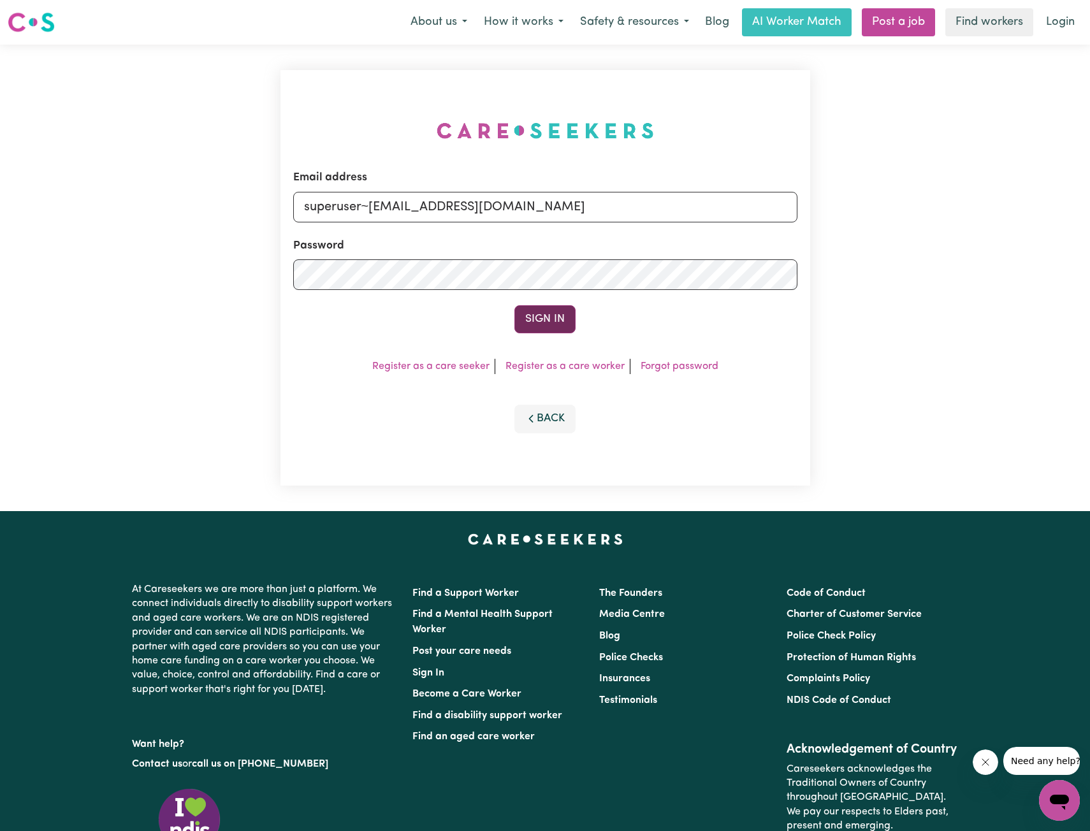
click at [567, 310] on button "Sign In" at bounding box center [544, 319] width 61 height 28
